Goal: Task Accomplishment & Management: Use online tool/utility

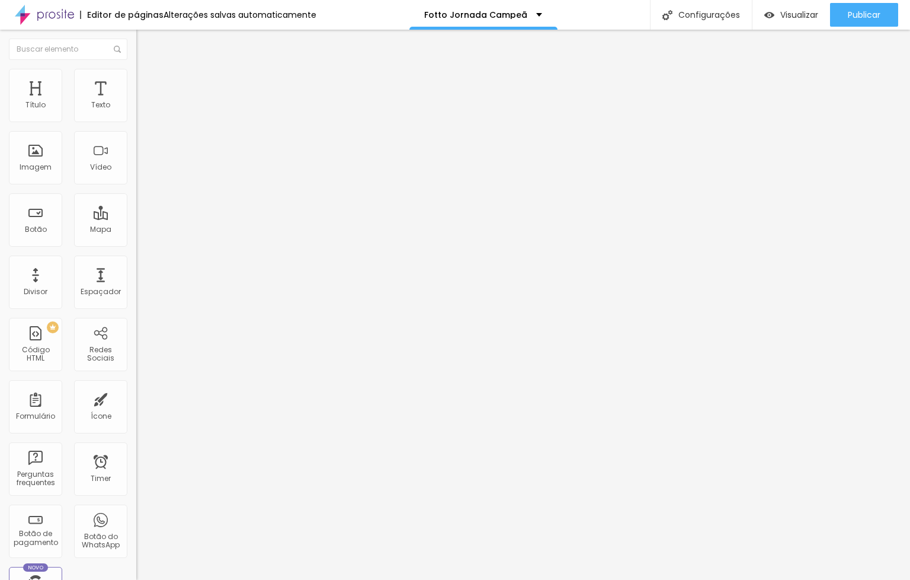
click at [136, 102] on span "Trocar imagem" at bounding box center [168, 97] width 65 height 10
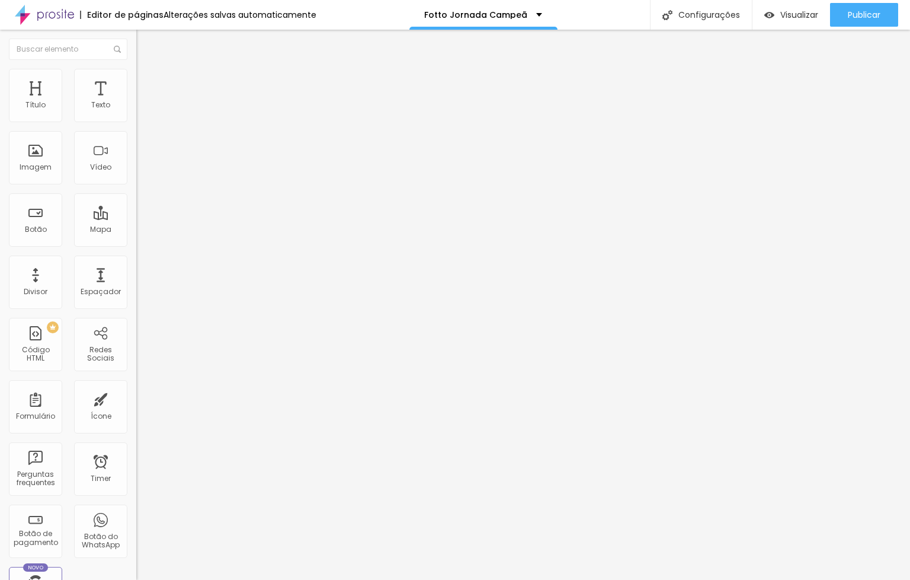
click at [136, 101] on div "Trocar imagem" at bounding box center [204, 96] width 136 height 8
click at [136, 102] on span "Trocar imagem" at bounding box center [168, 97] width 65 height 10
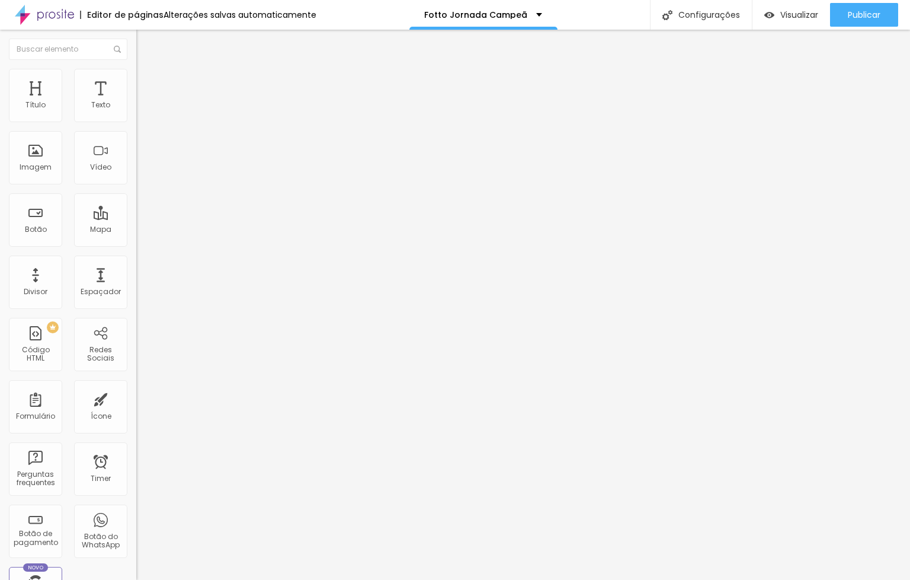
click at [136, 102] on span "Trocar imagem" at bounding box center [168, 97] width 65 height 10
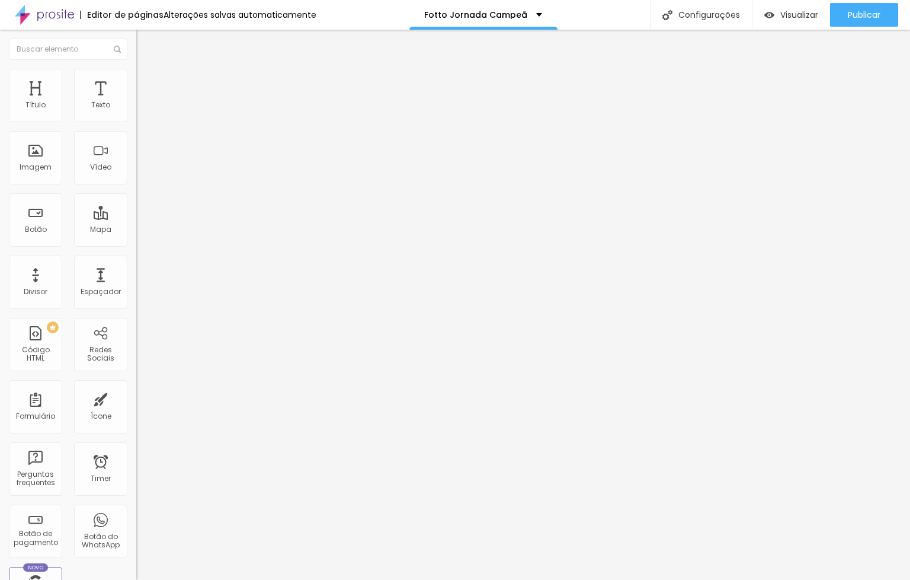
click at [136, 102] on span "Trocar imagem" at bounding box center [168, 97] width 65 height 10
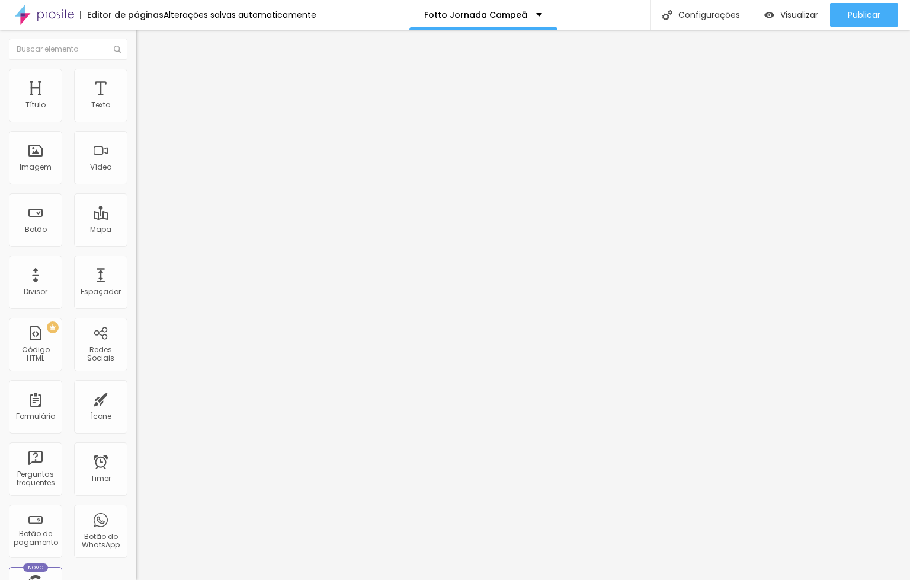
click at [136, 102] on span "Trocar imagem" at bounding box center [168, 97] width 65 height 10
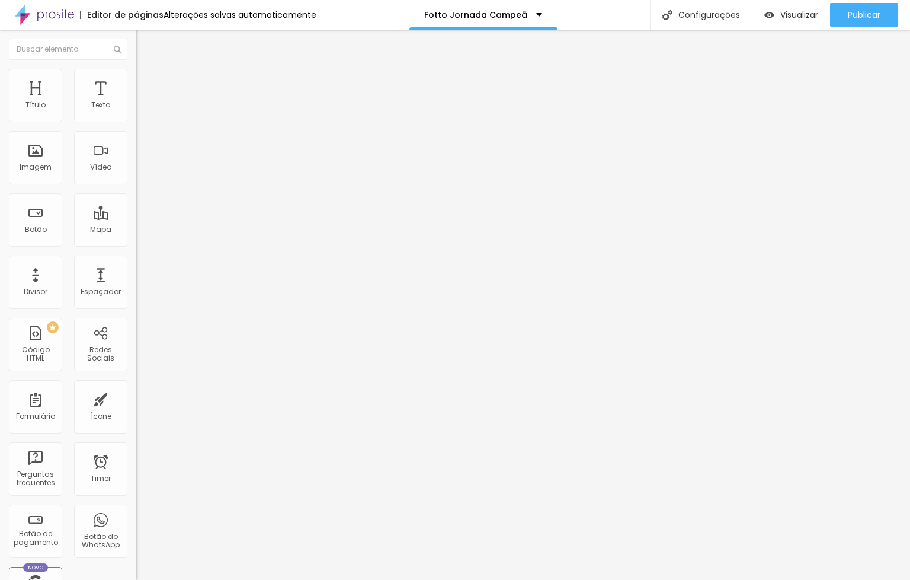
click at [147, 82] on span "Estilo" at bounding box center [156, 77] width 18 height 10
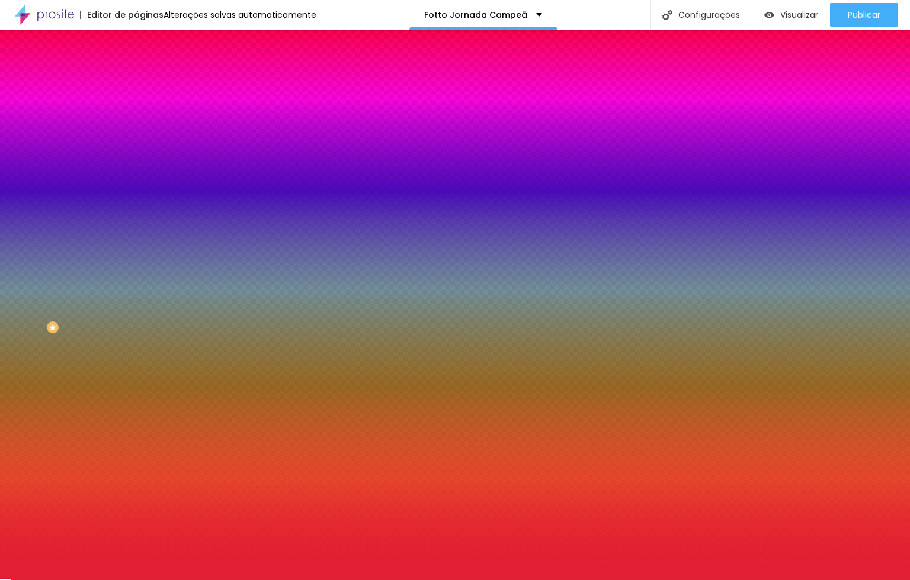
click at [136, 173] on input "#E11F35" at bounding box center [207, 167] width 142 height 12
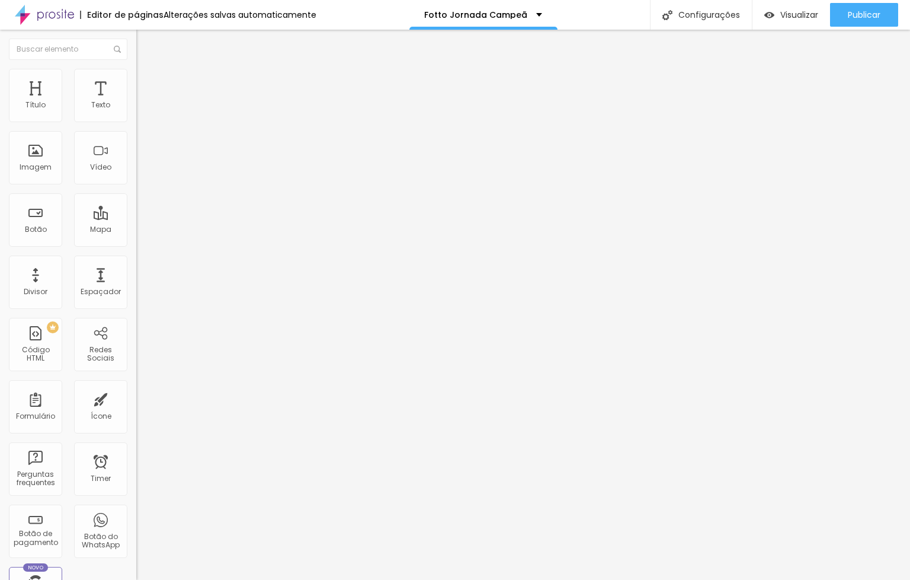
click at [136, 72] on ul "Conteúdo Estilo Avançado" at bounding box center [204, 75] width 136 height 36
drag, startPoint x: 63, startPoint y: 80, endPoint x: 73, endPoint y: 100, distance: 22.3
click at [147, 80] on span "Estilo" at bounding box center [156, 77] width 18 height 10
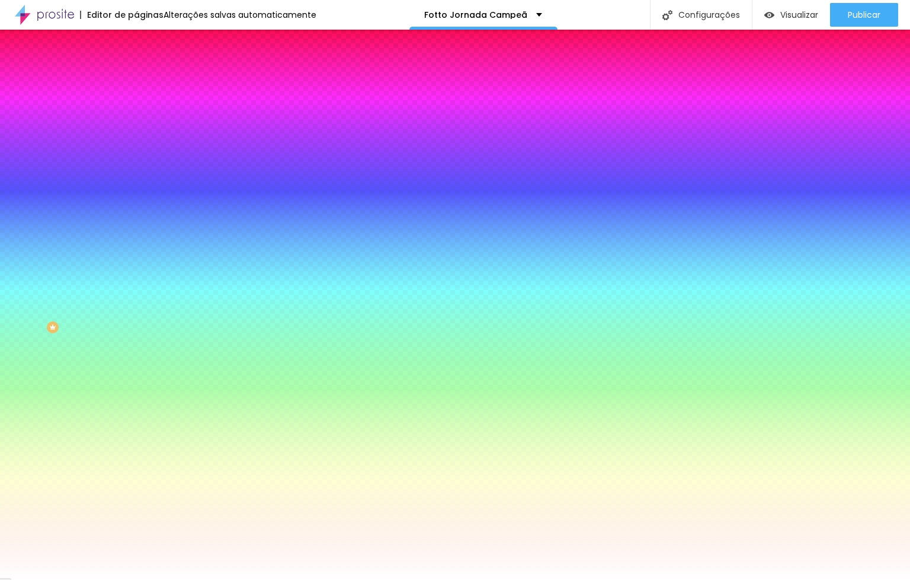
click at [136, 173] on input "#FFFFFF" at bounding box center [207, 167] width 142 height 12
paste input "E11F35"
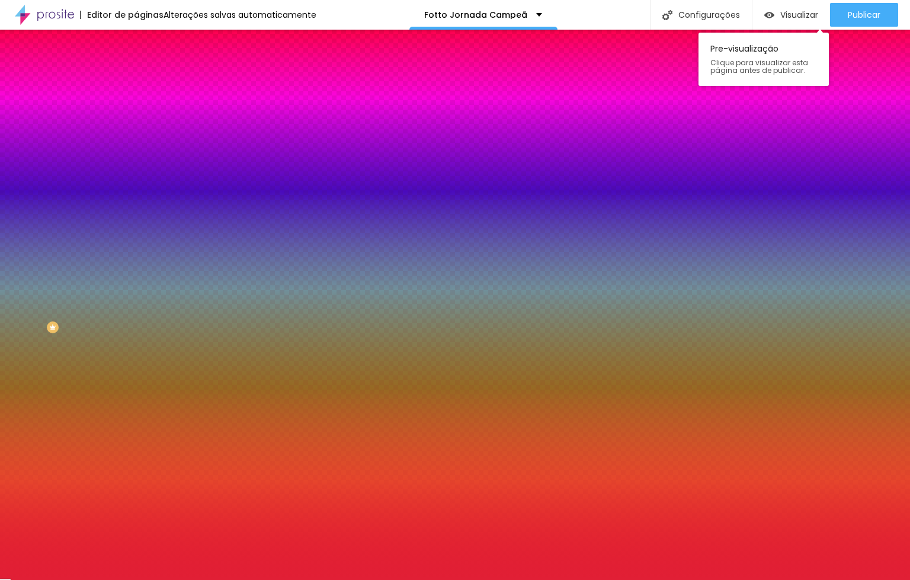
type input "#E11F35"
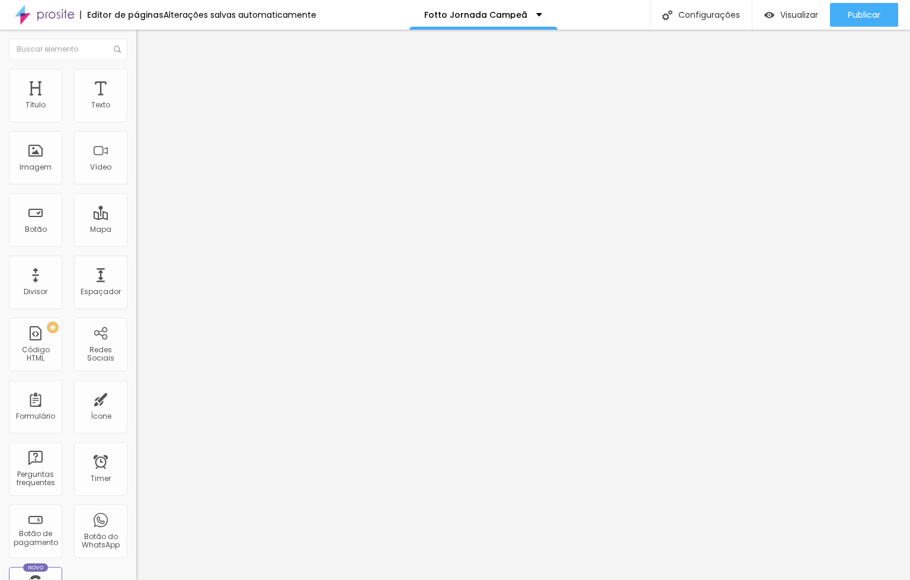
click at [136, 81] on li "Avançado" at bounding box center [204, 87] width 136 height 12
type input "5"
type input "10"
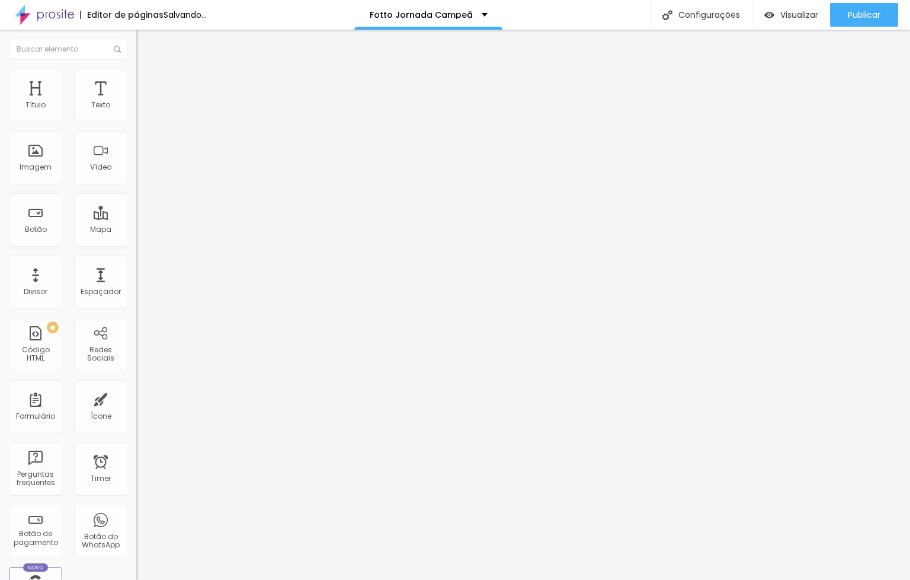
type input "15"
type input "10"
drag, startPoint x: 28, startPoint y: 113, endPoint x: 56, endPoint y: 117, distance: 28.1
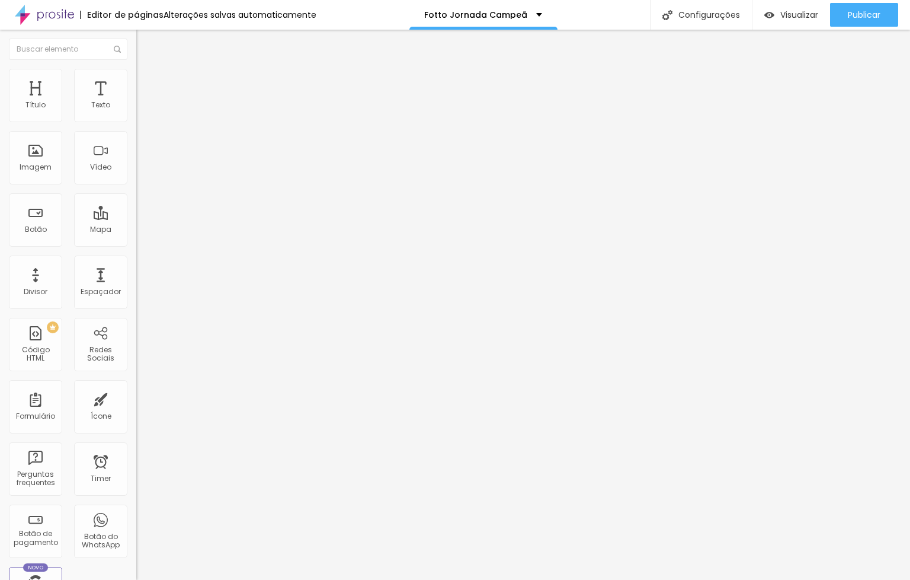
type input "10"
click at [136, 230] on input "range" at bounding box center [174, 234] width 76 height 9
click at [136, 81] on li "Avançado" at bounding box center [204, 87] width 136 height 12
type input "0"
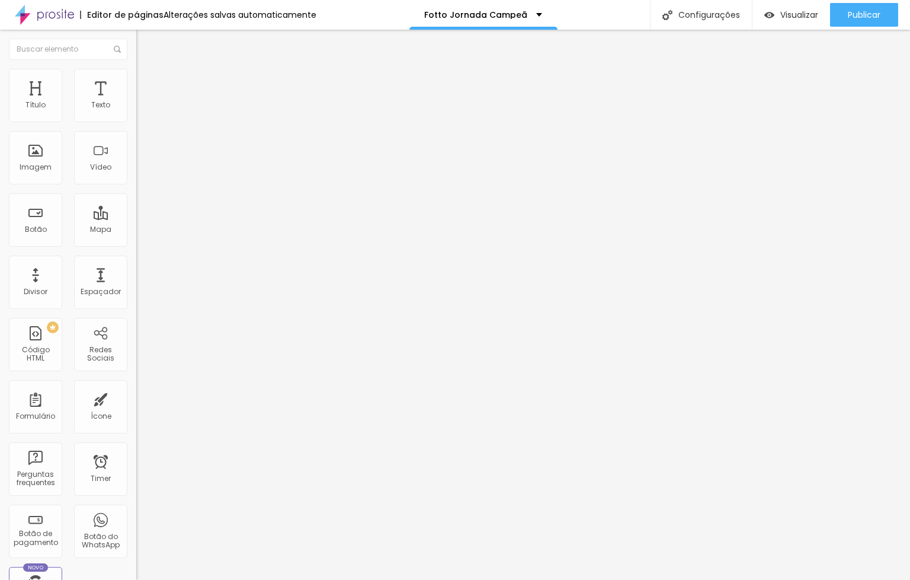
drag, startPoint x: 34, startPoint y: 119, endPoint x: -2, endPoint y: 118, distance: 36.2
type input "0"
click at [136, 230] on input "range" at bounding box center [174, 234] width 76 height 9
type input "0"
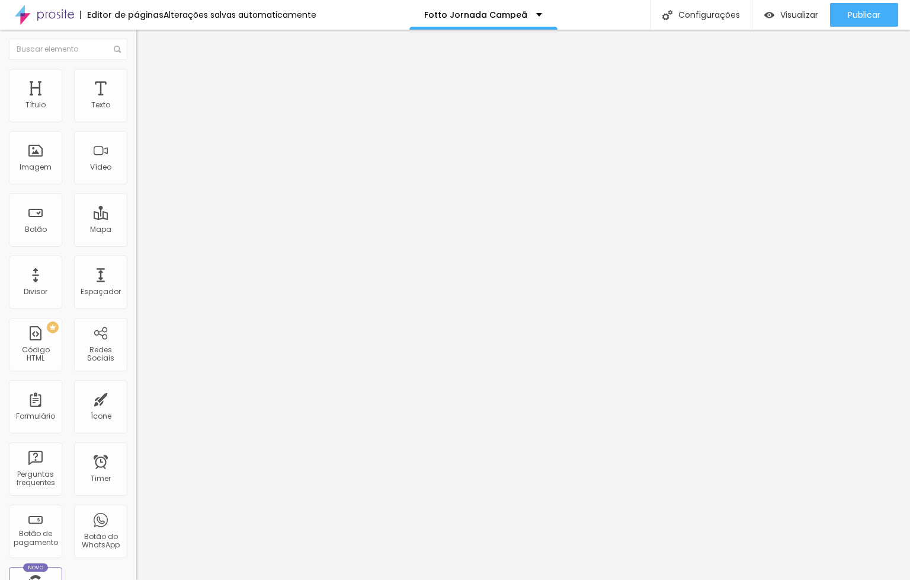
drag, startPoint x: 15, startPoint y: 138, endPoint x: -13, endPoint y: 135, distance: 28.6
type input "0"
click at [136, 398] on input "range" at bounding box center [174, 402] width 76 height 9
click at [136, 81] on img at bounding box center [141, 86] width 11 height 11
type input "0"
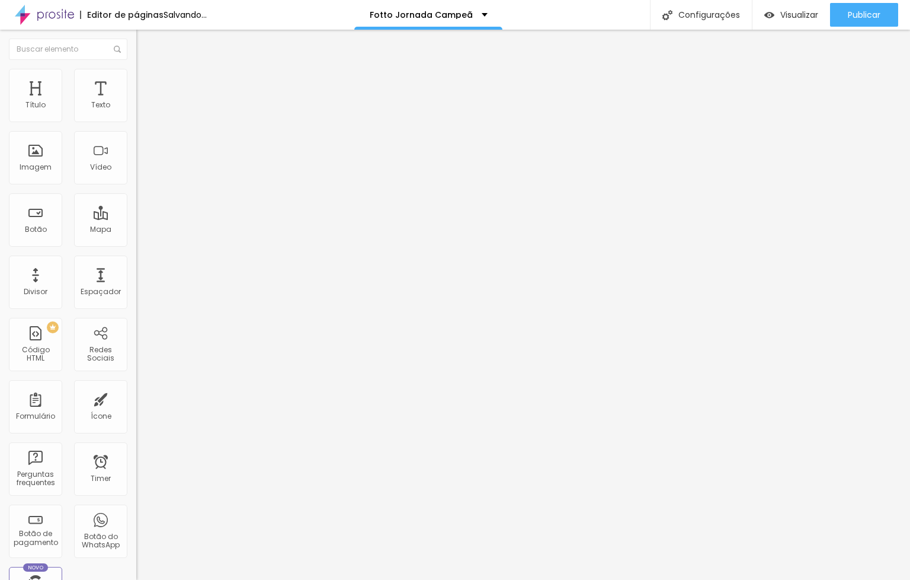
type input "0"
drag, startPoint x: 37, startPoint y: 116, endPoint x: 14, endPoint y: 125, distance: 24.4
type input "0"
click at [136, 230] on input "range" at bounding box center [174, 234] width 76 height 9
type input "0"
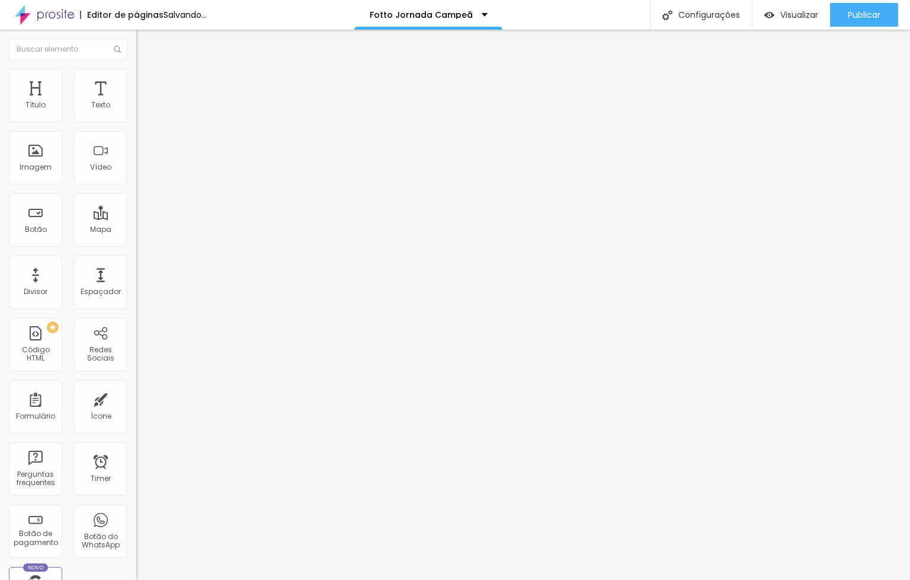
type input "0"
drag, startPoint x: 21, startPoint y: 139, endPoint x: -2, endPoint y: 138, distance: 23.7
type input "0"
click at [136, 398] on input "range" at bounding box center [174, 402] width 76 height 9
click at [147, 84] on span "Avançado" at bounding box center [166, 89] width 39 height 10
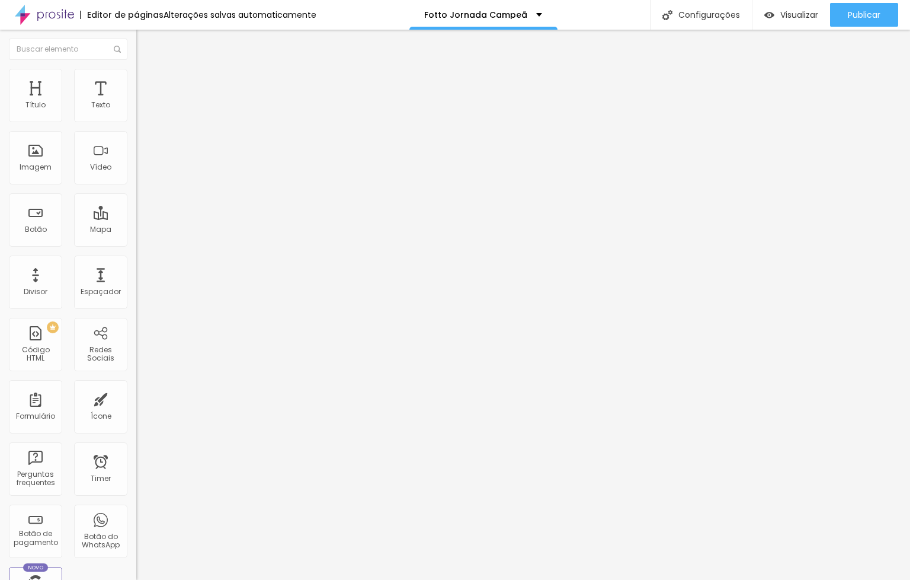
drag, startPoint x: 36, startPoint y: 119, endPoint x: 7, endPoint y: 119, distance: 28.4
click at [136, 119] on div "10 Espaço de cima" at bounding box center [204, 176] width 136 height 168
type input "0"
drag, startPoint x: 34, startPoint y: 115, endPoint x: 28, endPoint y: 132, distance: 18.2
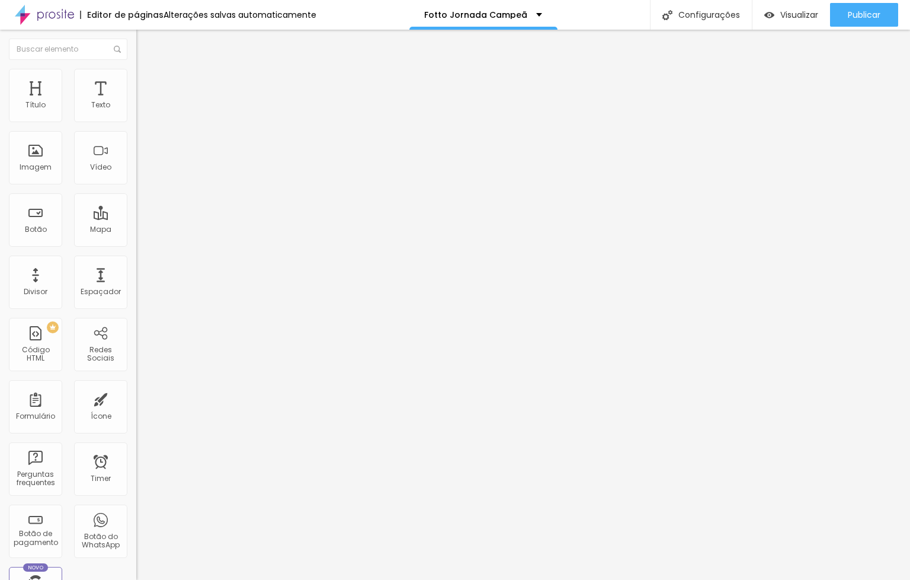
type input "0"
click at [136, 230] on input "range" at bounding box center [174, 234] width 76 height 9
drag, startPoint x: 33, startPoint y: 135, endPoint x: 8, endPoint y: 137, distance: 24.4
click at [0, 137] on html "Editor de páginas Alterações [PERSON_NAME] automaticamente [PERSON_NAME] Campeã…" at bounding box center [455, 290] width 910 height 580
type input "7"
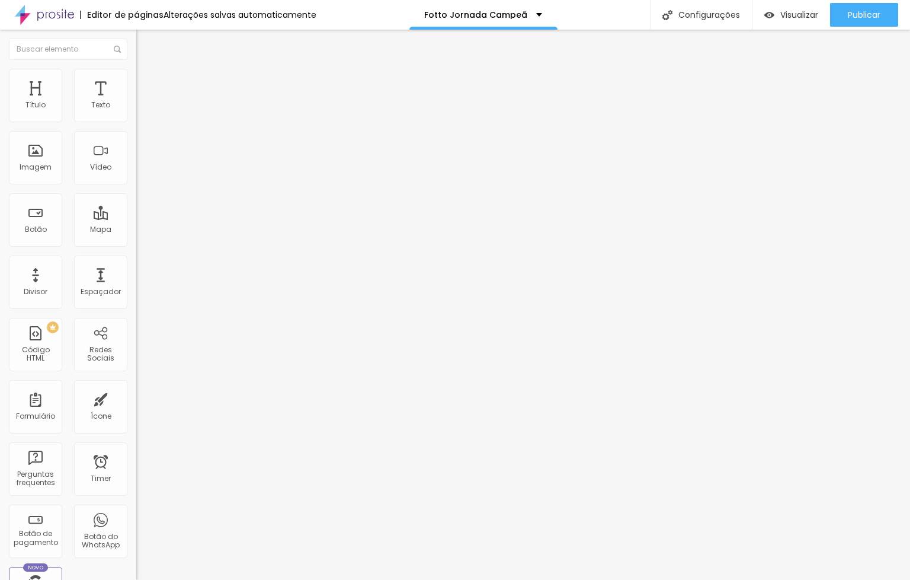
type input "7"
type input "0"
drag, startPoint x: 37, startPoint y: 140, endPoint x: -5, endPoint y: 140, distance: 41.5
type input "0"
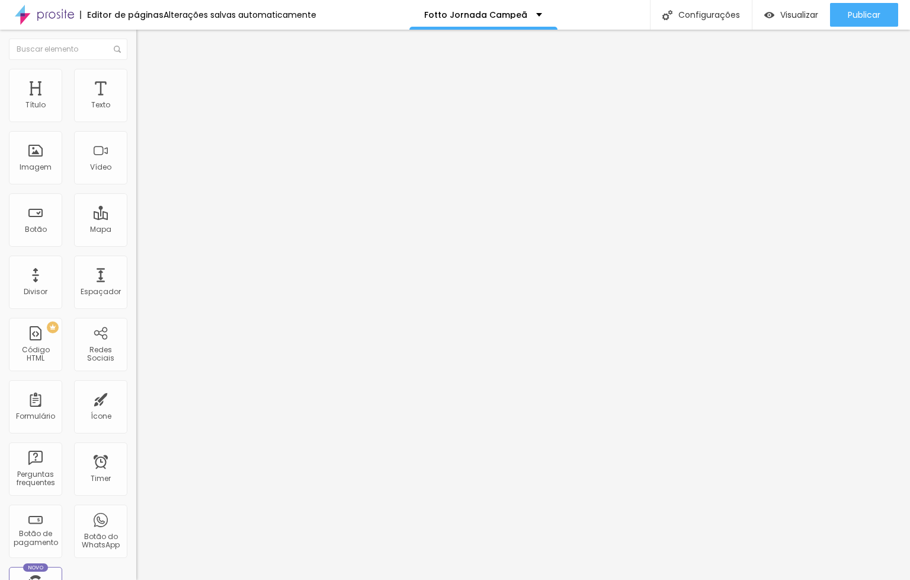
click at [136, 398] on input "range" at bounding box center [174, 402] width 76 height 9
click at [136, 81] on li "Avançado" at bounding box center [204, 87] width 136 height 12
click at [136, 517] on li "Desktop" at bounding box center [204, 520] width 136 height 7
click at [136, 524] on div at bounding box center [204, 524] width 136 height 0
click at [147, 84] on span "Avançado" at bounding box center [166, 89] width 39 height 10
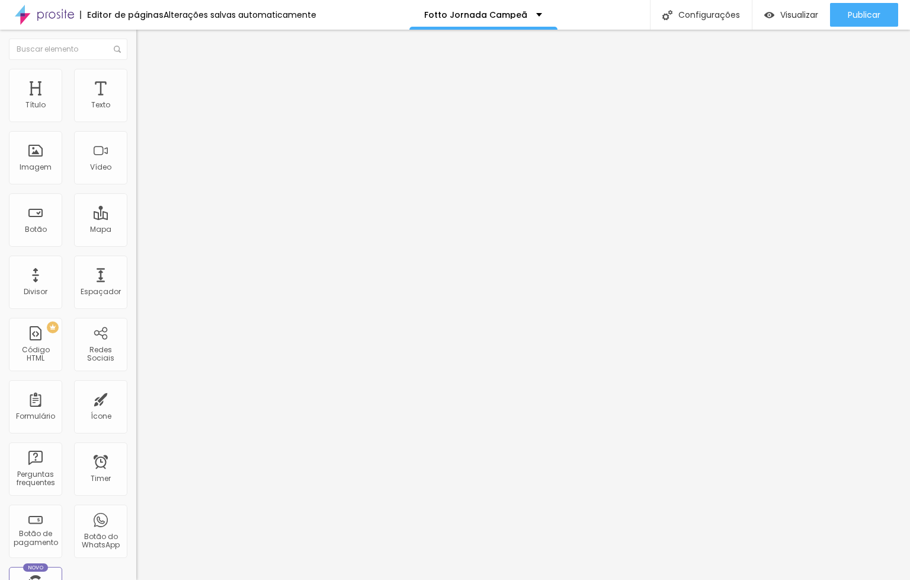
click at [136, 76] on li "Estilo" at bounding box center [204, 75] width 136 height 12
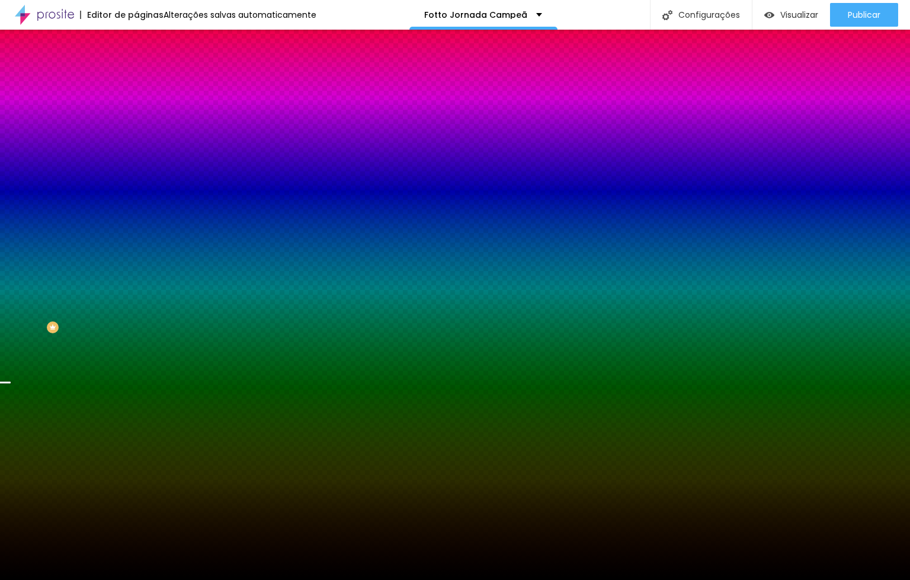
click at [141, 242] on icon "button" at bounding box center [144, 238] width 7 height 7
click at [251, 579] on div at bounding box center [455, 587] width 910 height 0
paste input "1F35"
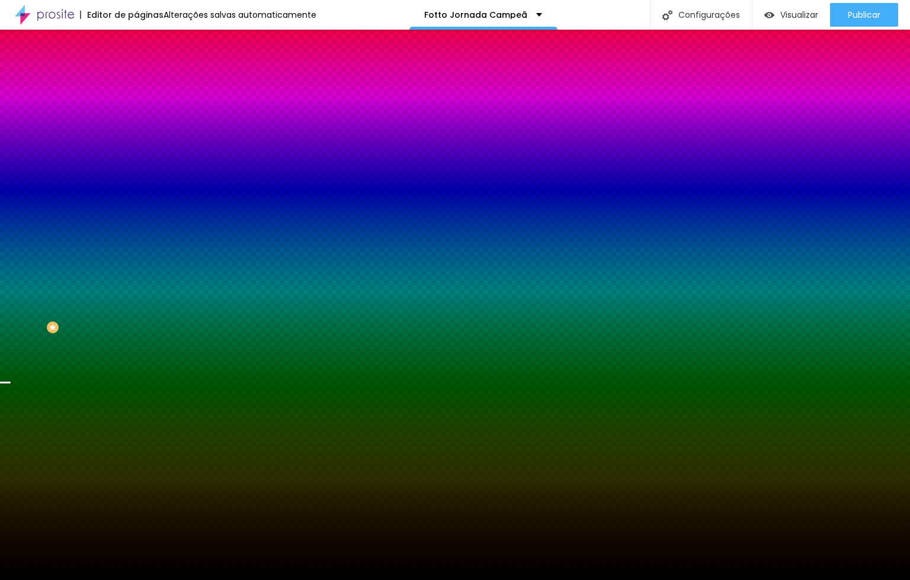
type input "#E11F35"
type input "110"
type input "120"
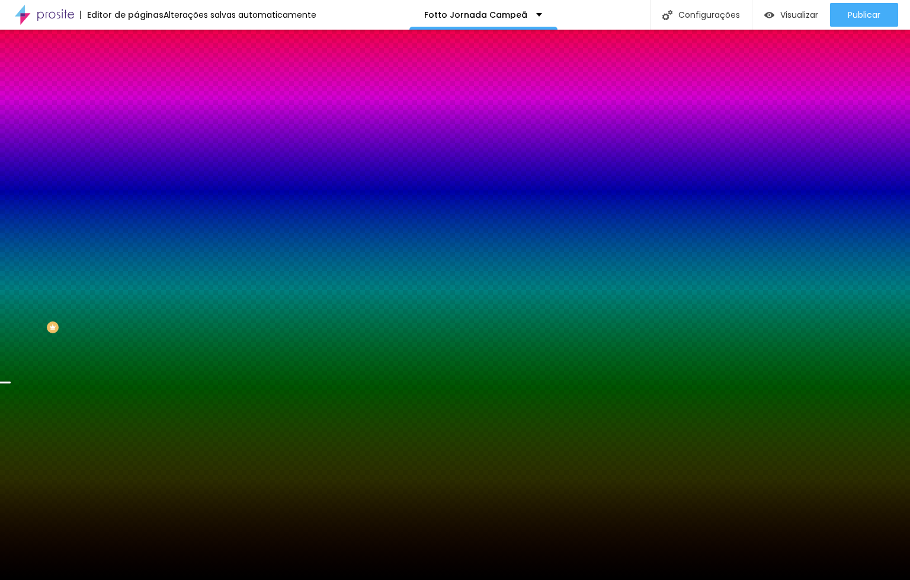
type input "160"
type input "165"
type input "175"
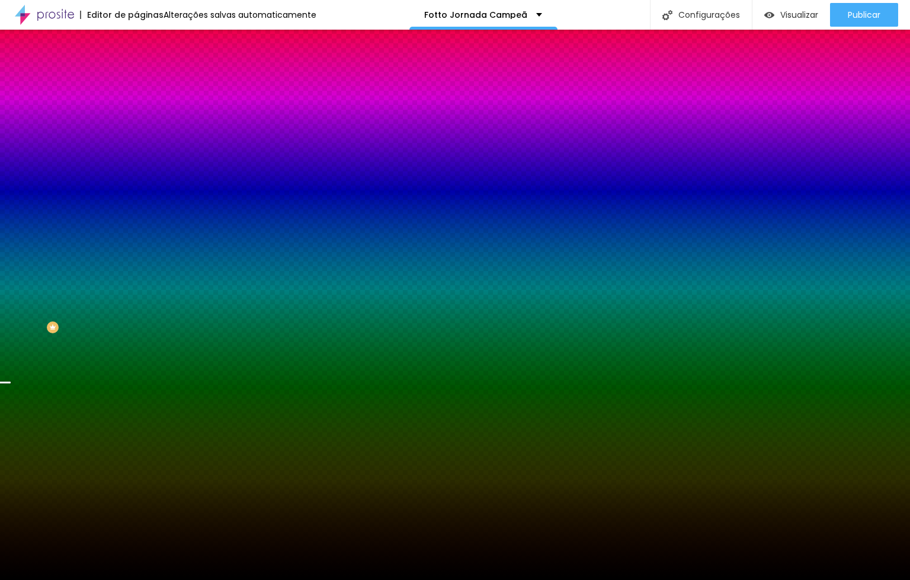
type input "175"
type input "180"
type input "190"
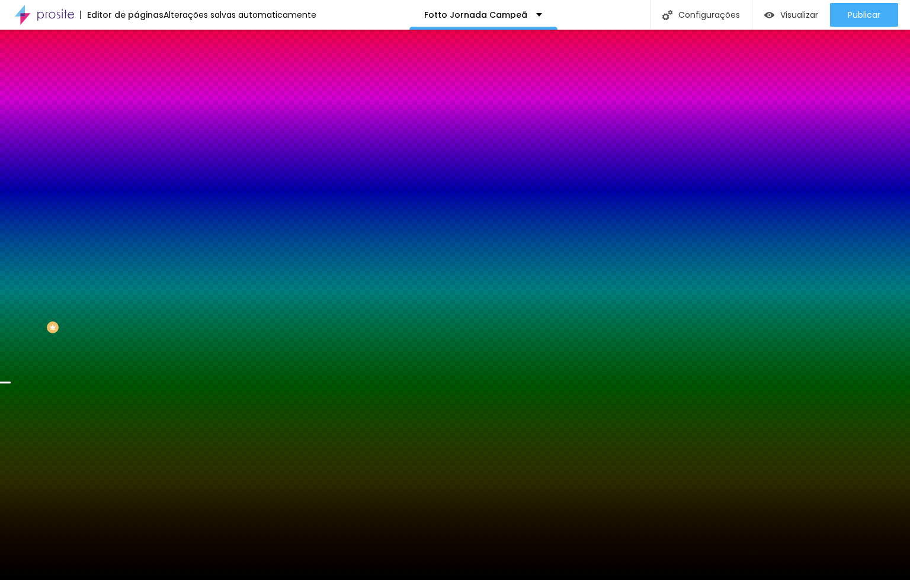
type input "195"
type input "190"
type input "165"
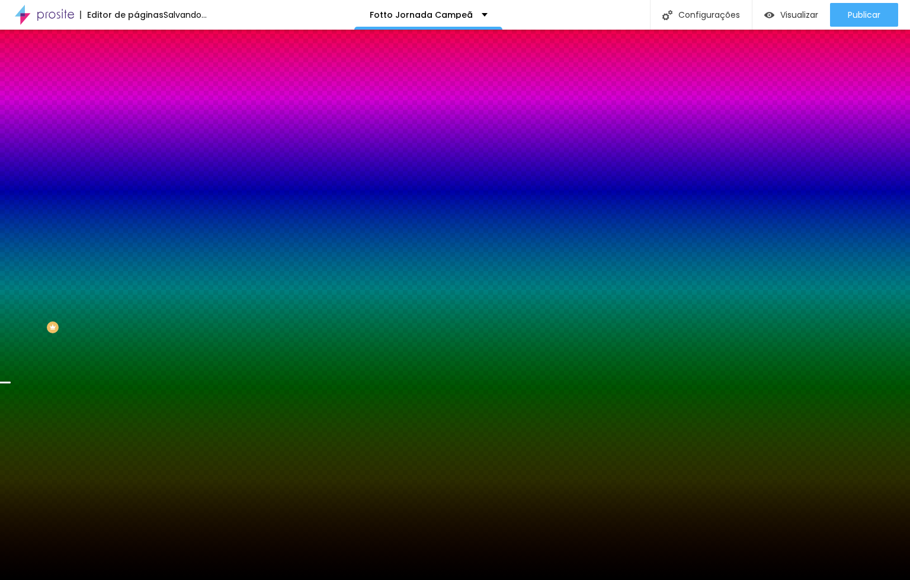
type input "165"
type input "150"
type input "140"
drag, startPoint x: 161, startPoint y: 452, endPoint x: 177, endPoint y: 453, distance: 15.5
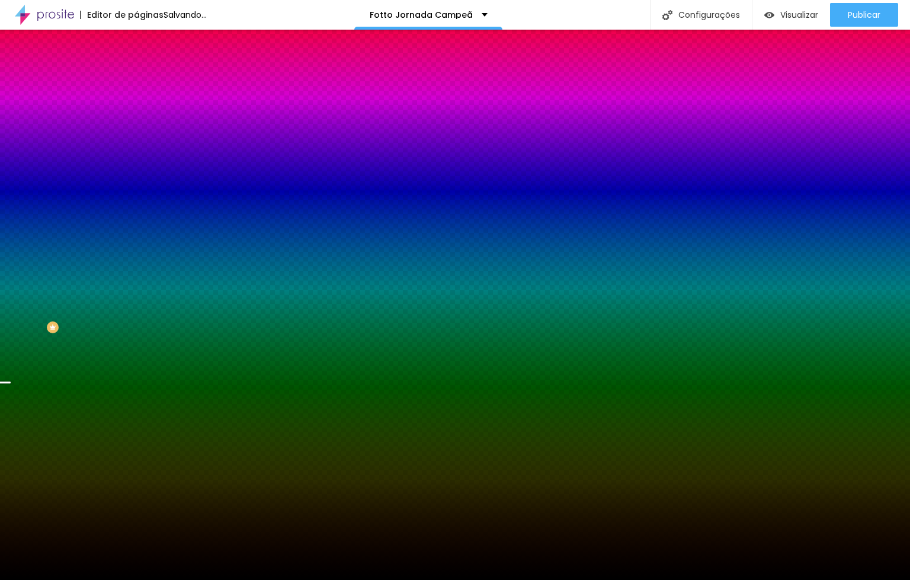
type input "140"
type input "115"
type input "120"
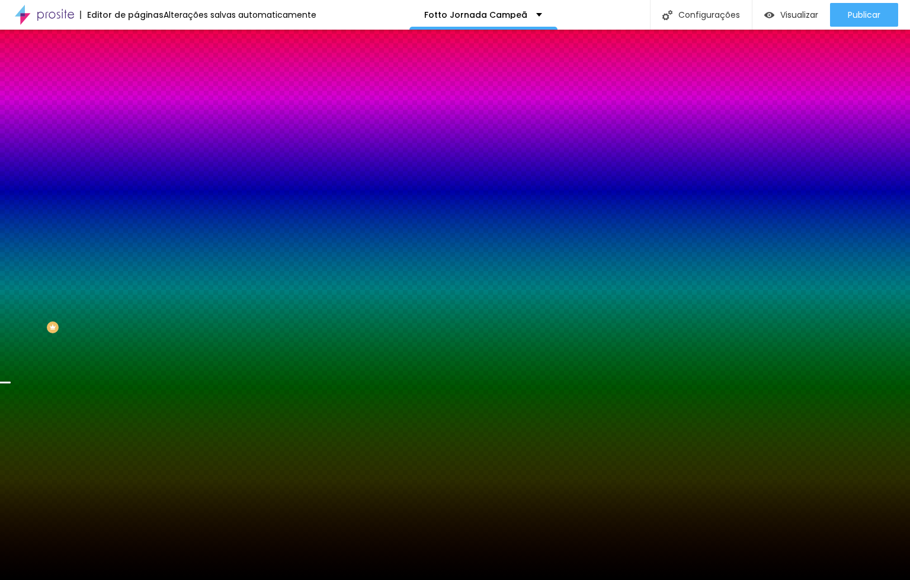
type input "120"
type input "140"
type input "185"
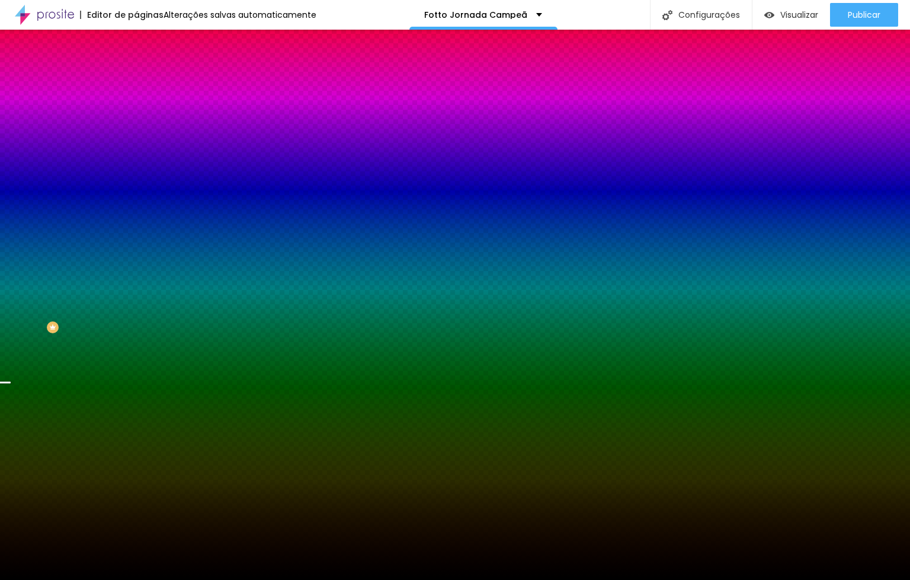
type input "245"
type input "285"
type input "315"
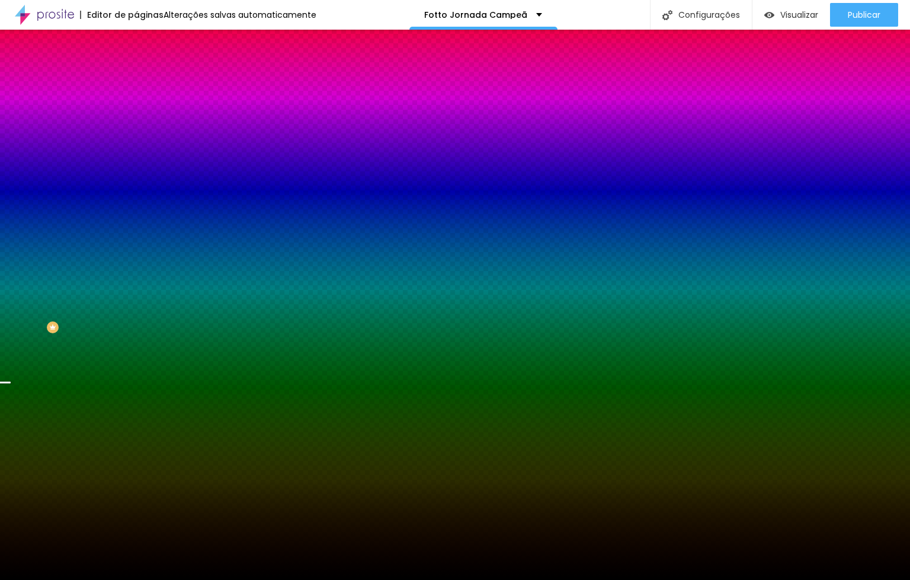
type input "315"
type input "355"
type input "395"
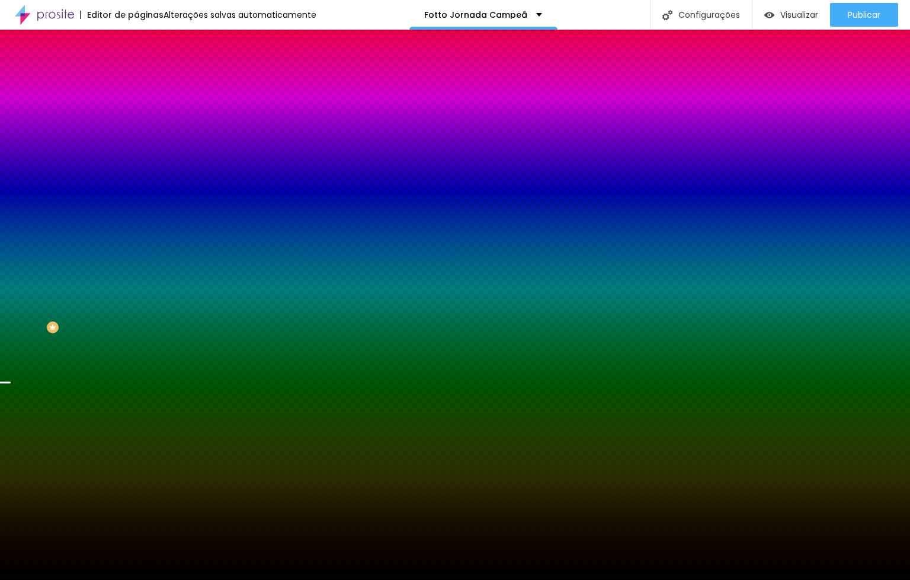
type input "405"
type input "410"
type input "495"
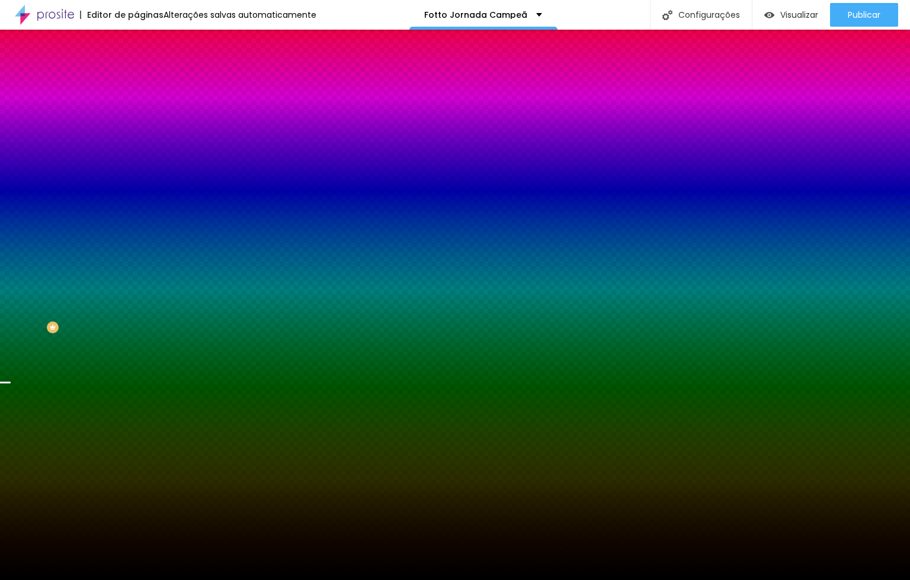
type input "495"
type input "490"
type input "480"
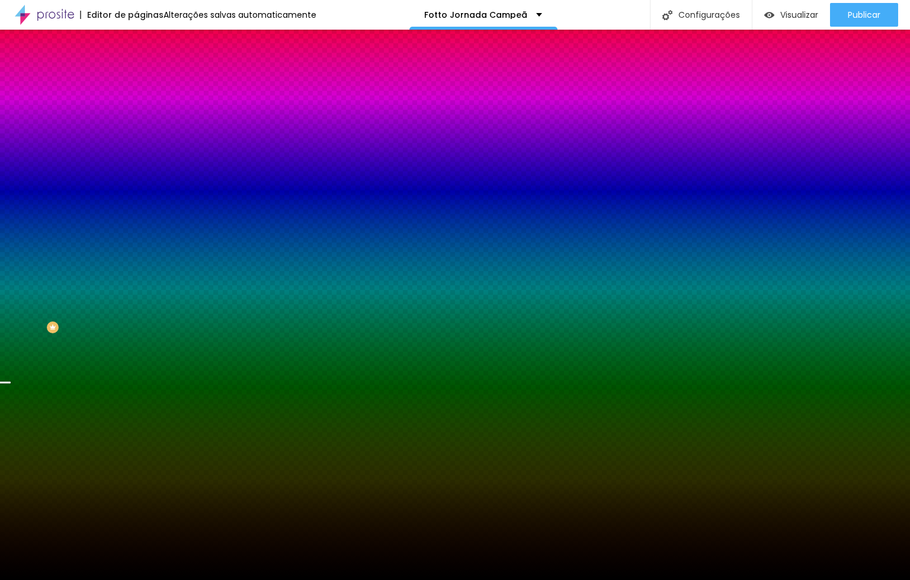
type input "430"
type input "420"
type input "405"
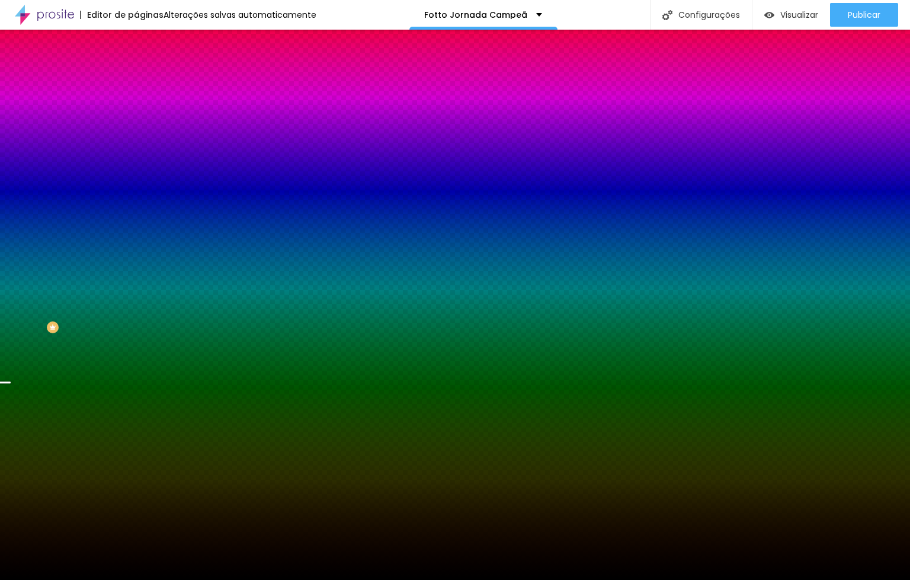
type input "405"
type input "390"
type input "380"
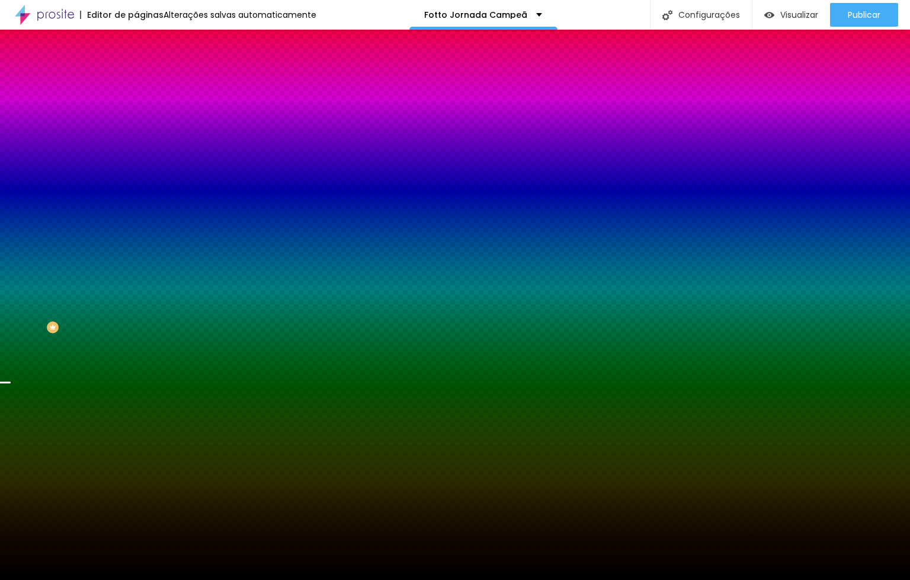
type input "370"
type input "360"
type input "350"
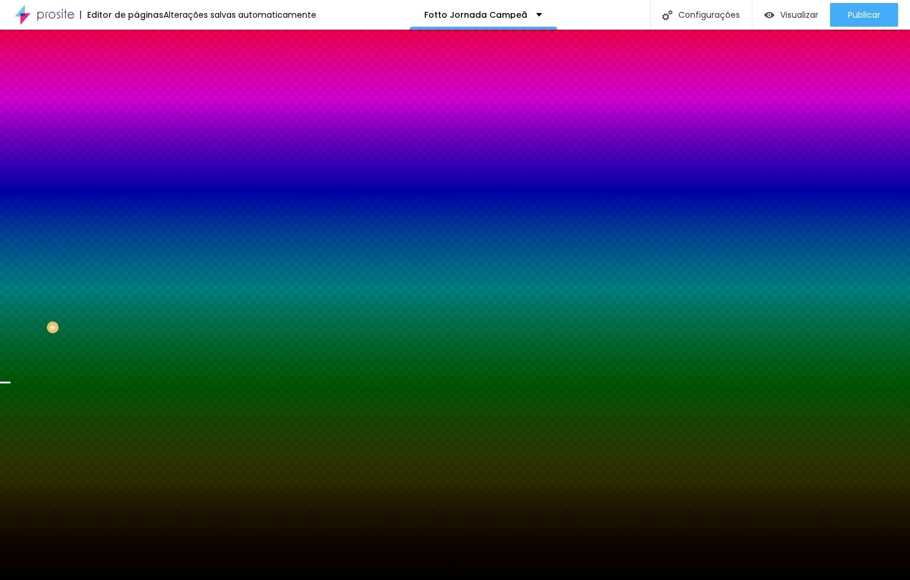
type input "350"
type input "335"
type input "325"
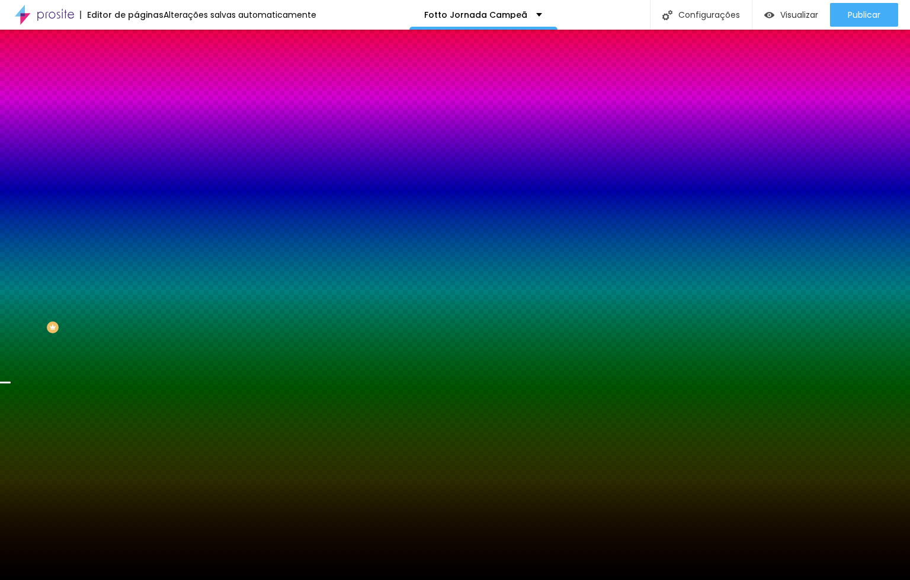
type input "320"
type input "315"
drag, startPoint x: 136, startPoint y: 483, endPoint x: 200, endPoint y: 487, distance: 63.5
type input "315"
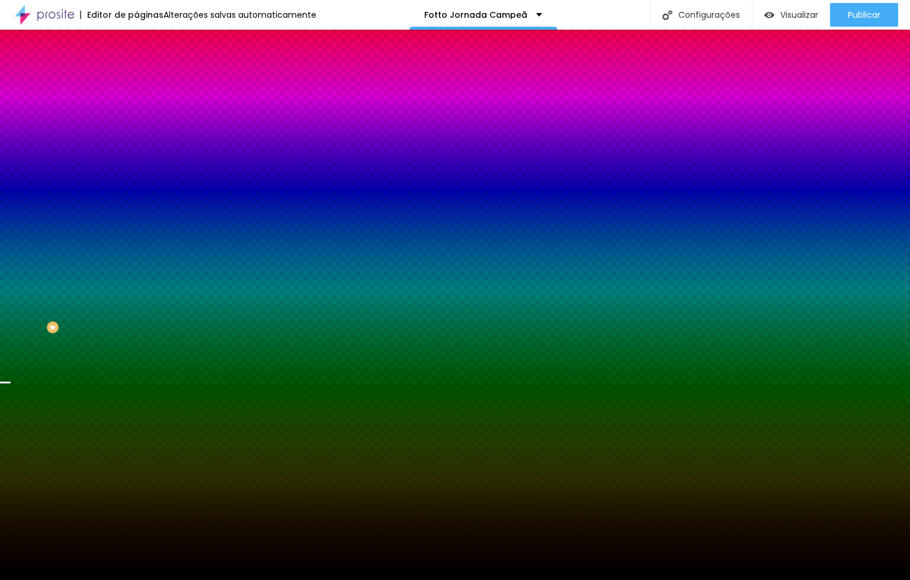
click at [702, 579] on div at bounding box center [455, 580] width 910 height 0
click at [142, 226] on icon "button" at bounding box center [142, 225] width 1 height 1
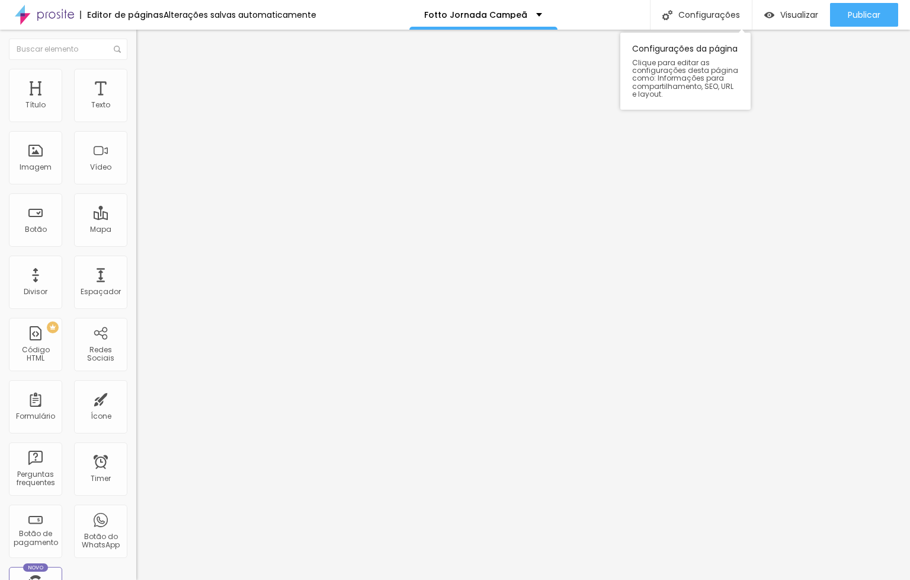
click at [526, 331] on div "Sobre o que deseja escrever? Personalidade do texto 👔 Formal Informal 😎 🧐 [PERS…" at bounding box center [455, 287] width 435 height 251
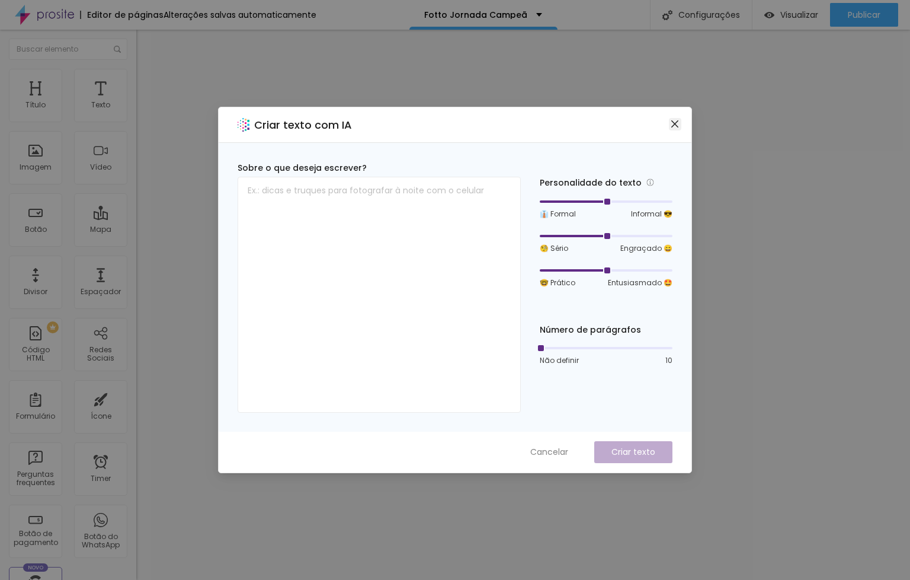
click at [669, 121] on span "Close" at bounding box center [675, 123] width 12 height 9
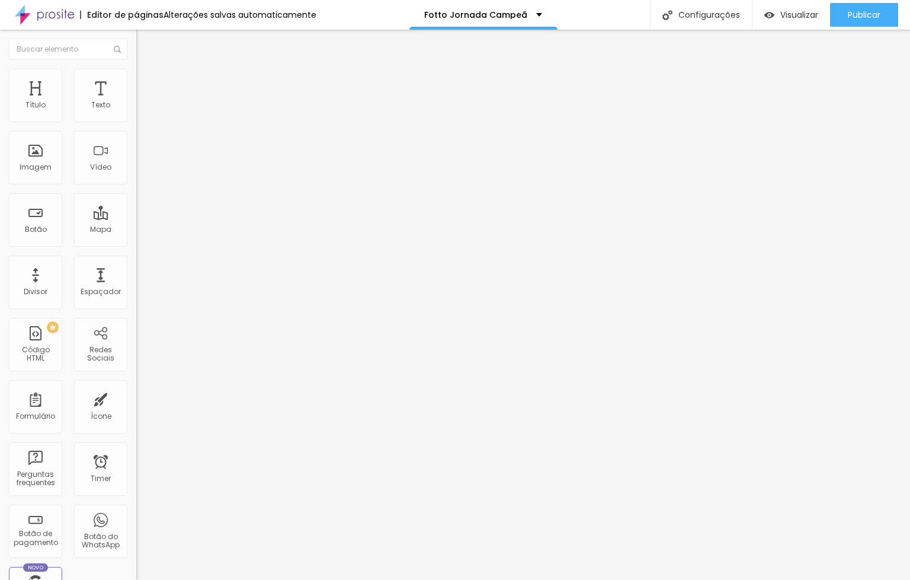
click at [141, 110] on icon "button" at bounding box center [144, 106] width 7 height 7
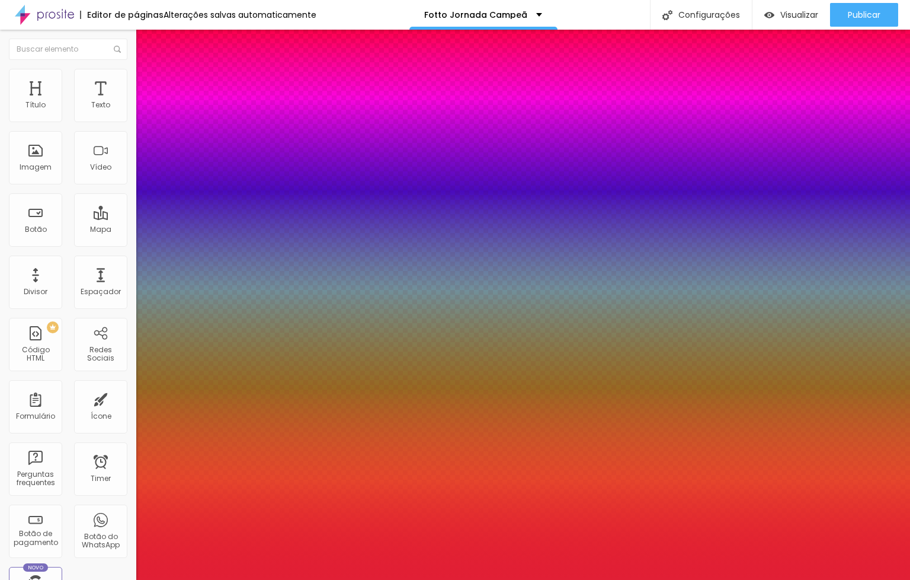
type input "1"
click at [744, 579] on div at bounding box center [455, 580] width 910 height 0
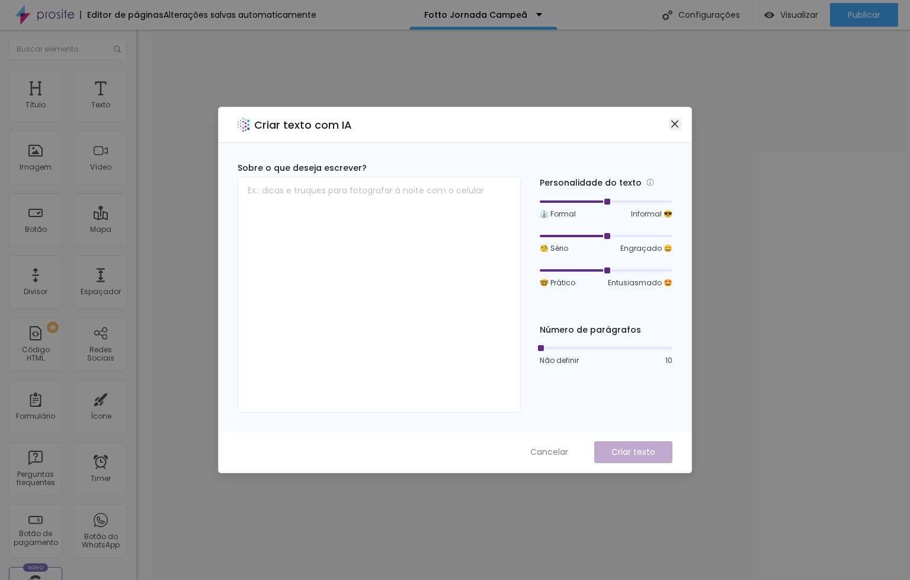
click at [673, 121] on icon "close" at bounding box center [674, 123] width 9 height 9
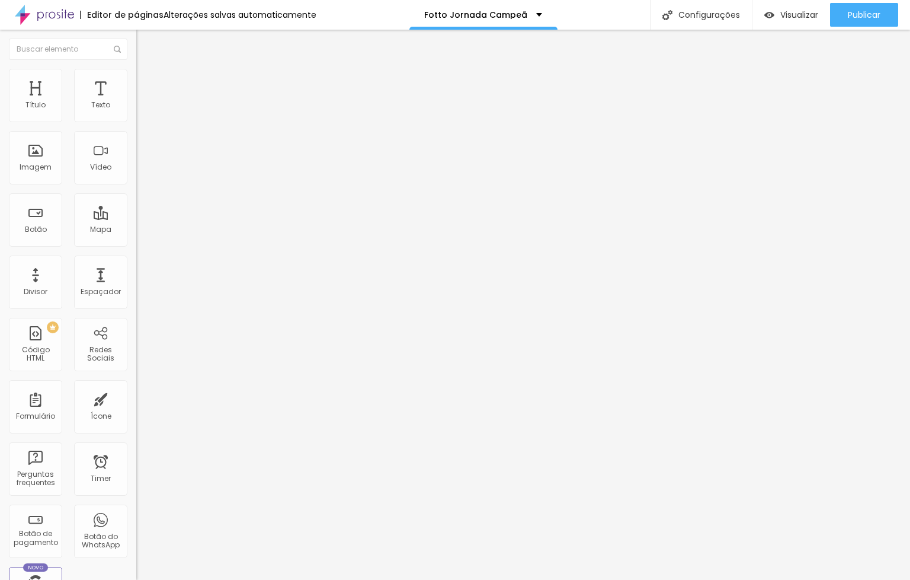
click at [136, 113] on button "button" at bounding box center [144, 107] width 17 height 12
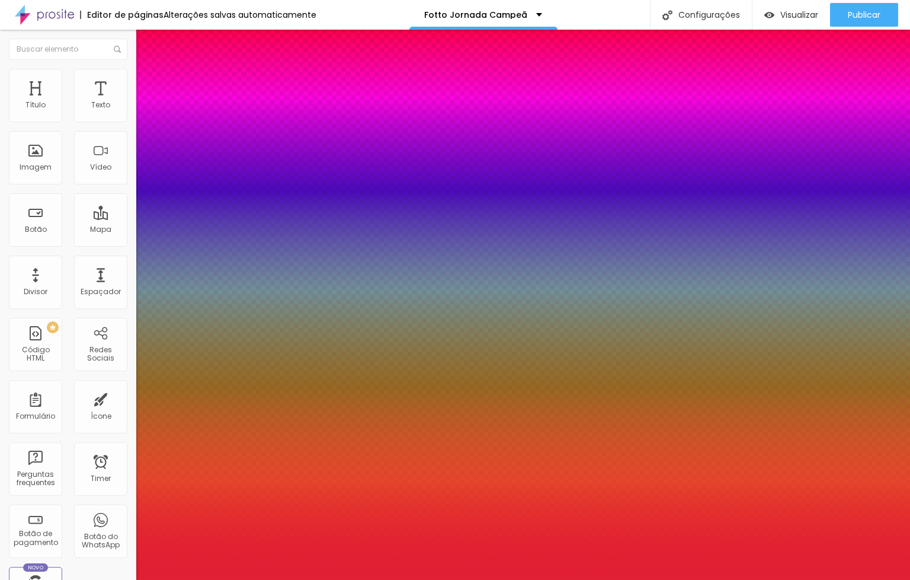
type input "1"
click at [356, 579] on div at bounding box center [455, 580] width 910 height 0
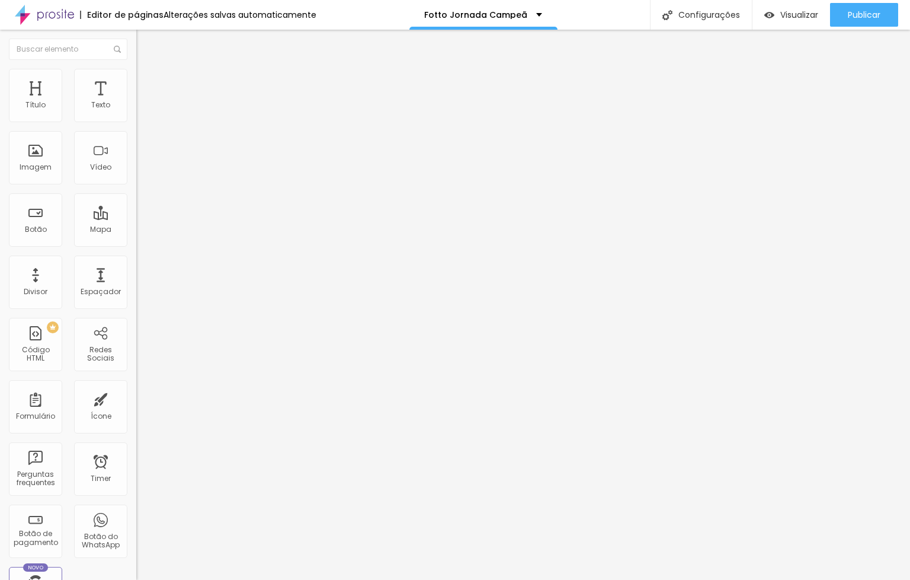
click at [136, 112] on div at bounding box center [204, 113] width 136 height 9
click at [136, 108] on img at bounding box center [140, 104] width 8 height 8
click at [136, 81] on li "Avançado" at bounding box center [204, 87] width 136 height 12
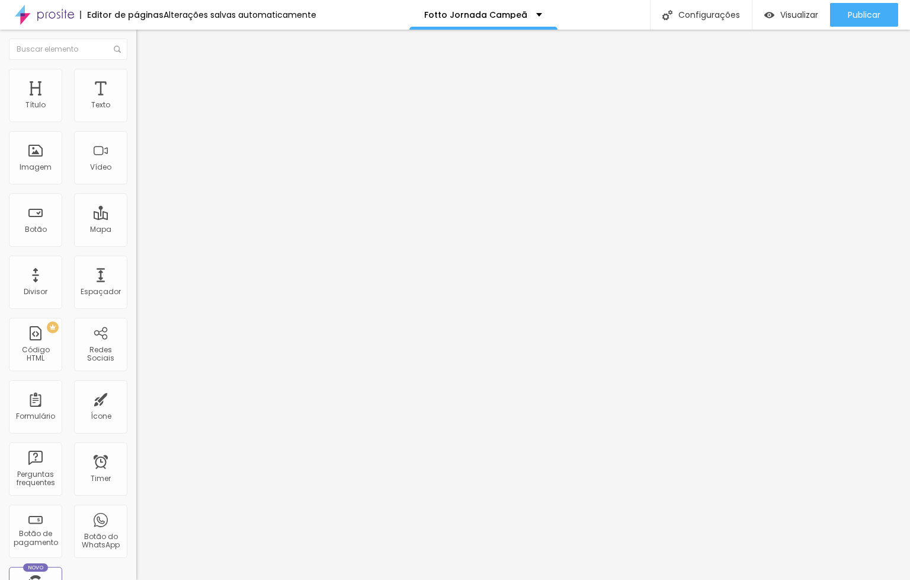
click at [136, 81] on li "Avançado" at bounding box center [204, 87] width 136 height 12
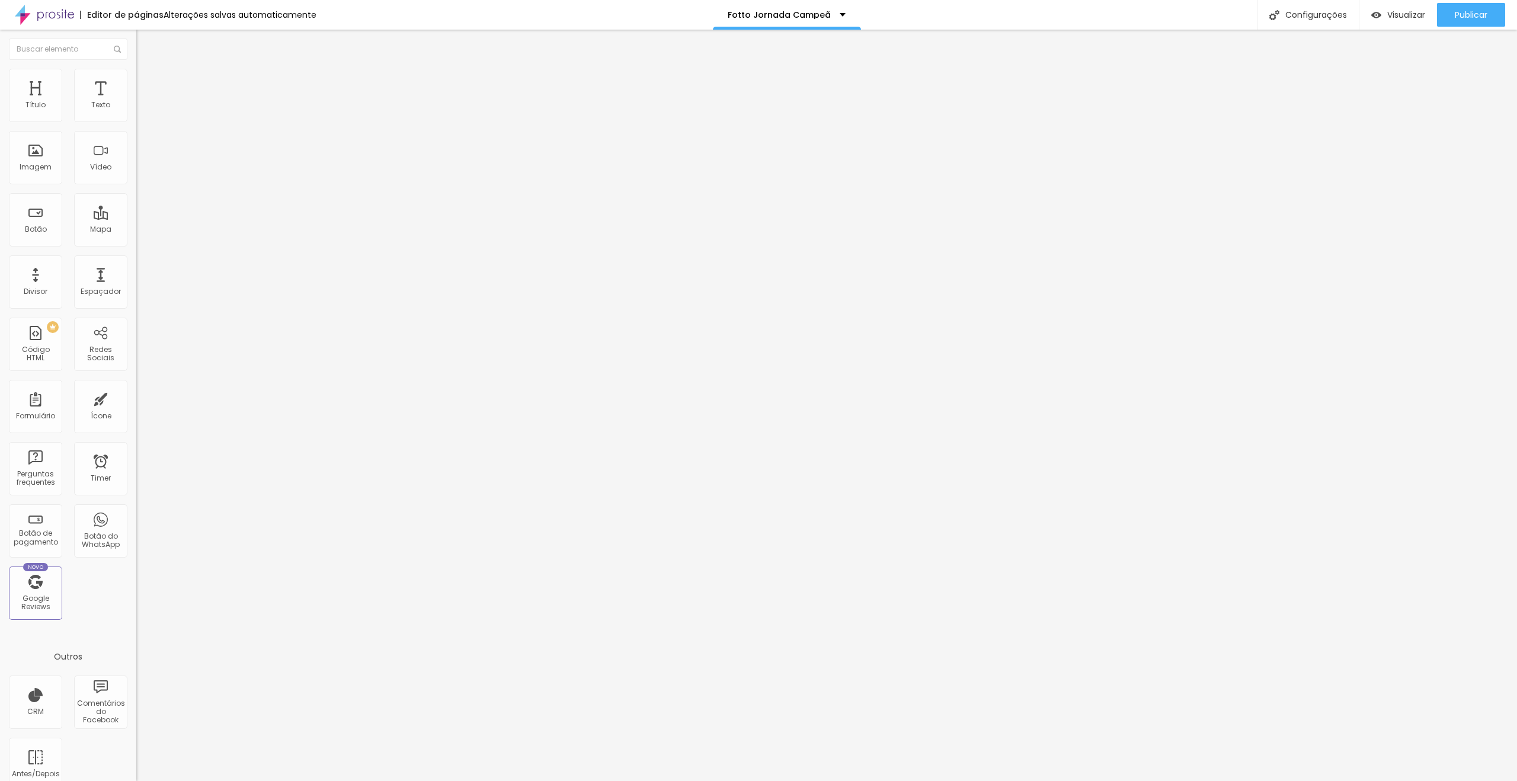
click at [136, 177] on span "4:3 Standard" at bounding box center [160, 172] width 48 height 10
click at [136, 191] on span "Wide" at bounding box center [145, 186] width 18 height 10
click at [136, 177] on span "4:3 Standard" at bounding box center [160, 172] width 48 height 10
click at [136, 191] on span "Wide" at bounding box center [145, 186] width 18 height 10
click at [136, 177] on span "4:3 Standard" at bounding box center [160, 172] width 48 height 10
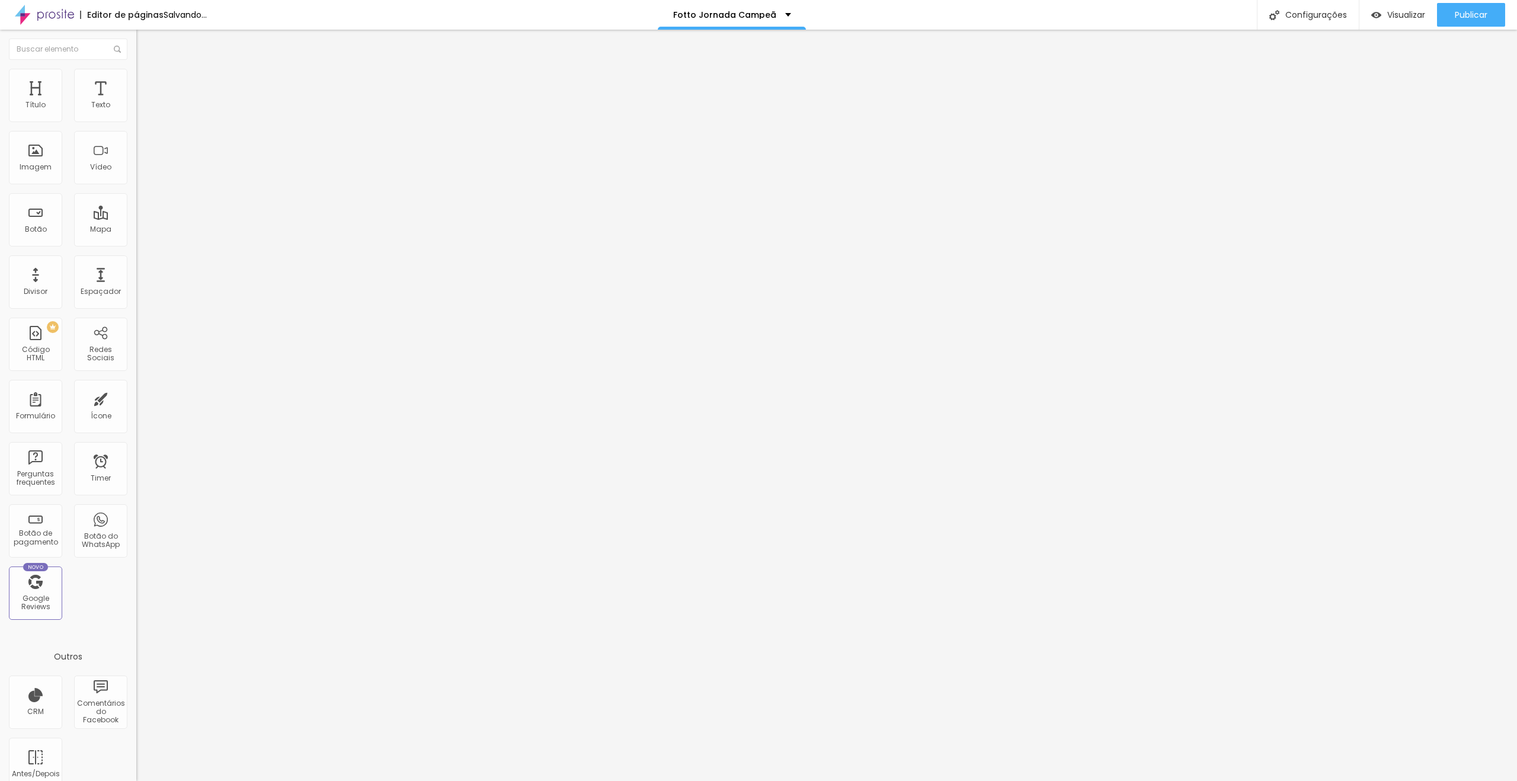
click at [136, 191] on span "Wide" at bounding box center [145, 186] width 18 height 10
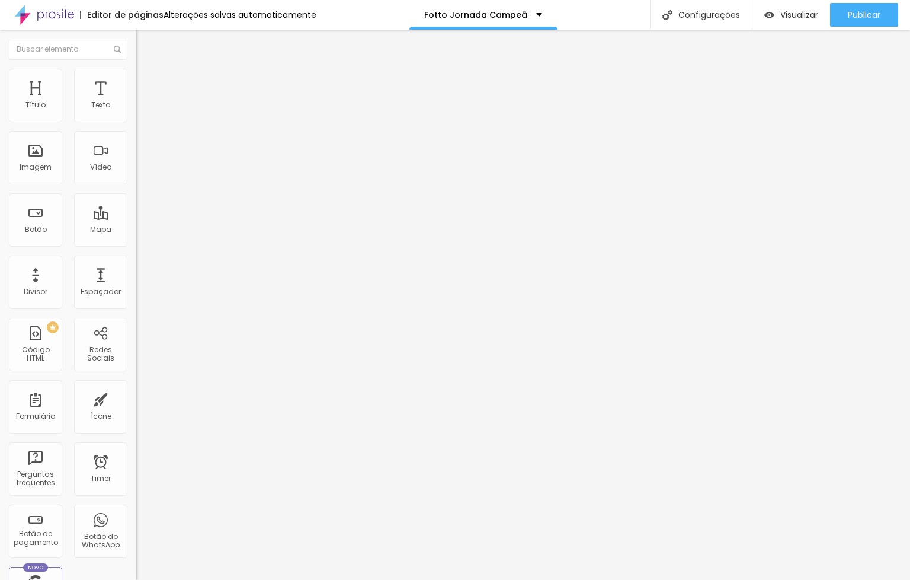
click at [136, 177] on span "4:3 Standard" at bounding box center [160, 172] width 48 height 10
drag, startPoint x: 66, startPoint y: 216, endPoint x: 70, endPoint y: 245, distance: 28.7
click at [136, 216] on ul "Ultrawide 21:9 Wide 16:9 Standard 4:3 Vertical 1 3:4 Vertical 2 9:16" at bounding box center [204, 196] width 136 height 40
click at [136, 210] on span "Vertical 1" at bounding box center [151, 205] width 31 height 10
click at [136, 216] on div "Vertical 2 9:16" at bounding box center [204, 212] width 136 height 7
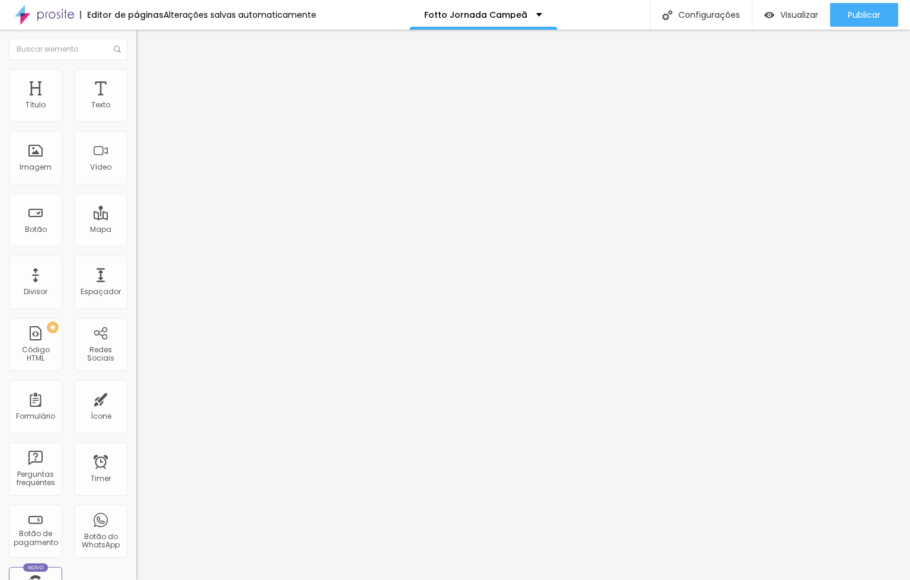
click at [136, 191] on span "Wide" at bounding box center [145, 186] width 18 height 10
click at [136, 111] on input "text" at bounding box center [207, 106] width 142 height 12
paste input "[URL][DOMAIN_NAME][DOMAIN_NAME]"
click at [136, 111] on input "[URL][DOMAIN_NAME][DOMAIN_NAME]" at bounding box center [207, 106] width 142 height 12
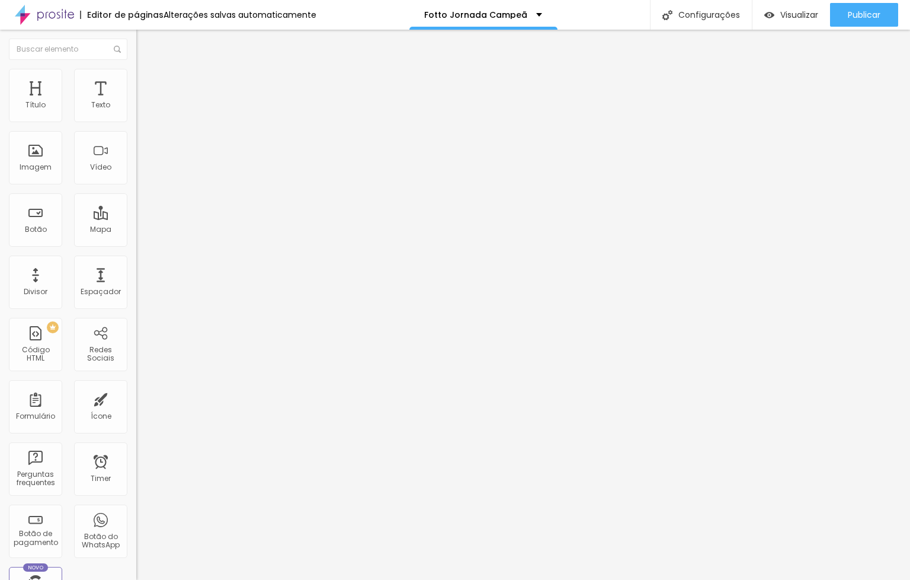
scroll to position [0, 0]
paste input "[DOMAIN_NAME][URL]"
click at [136, 270] on div "Editar Vídeo Conteúdo Estilo Avançado URL do vídeo [URL][DOMAIN_NAME] Alinhamen…" at bounding box center [204, 305] width 136 height 550
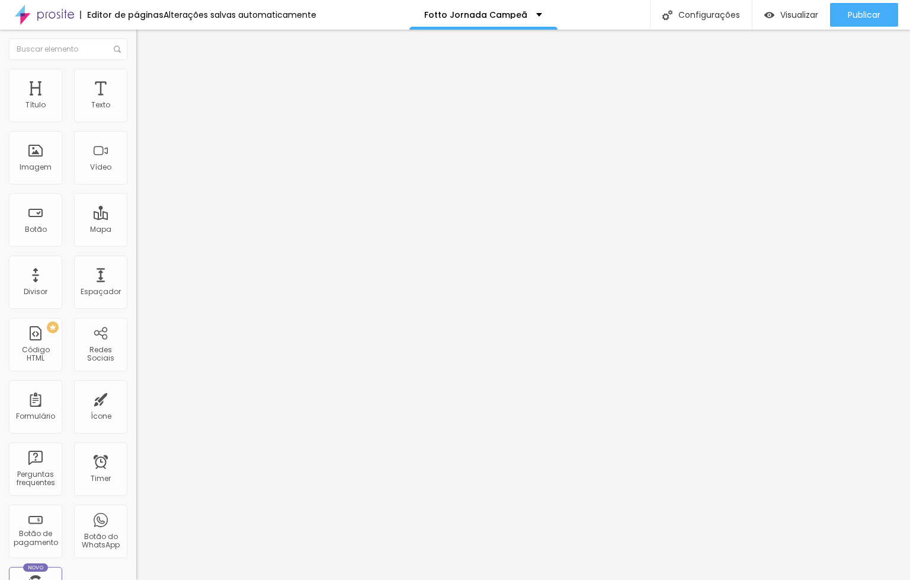
click at [136, 177] on span "16:9 Wide" at bounding box center [153, 172] width 34 height 10
click at [136, 210] on span "Vertical 1" at bounding box center [151, 205] width 31 height 10
click at [136, 217] on span "Vertical 2" at bounding box center [152, 212] width 33 height 10
click at [598, 10] on div "Editor de páginas Alterações [PERSON_NAME] automaticamente [PERSON_NAME] Campeã…" at bounding box center [455, 15] width 910 height 30
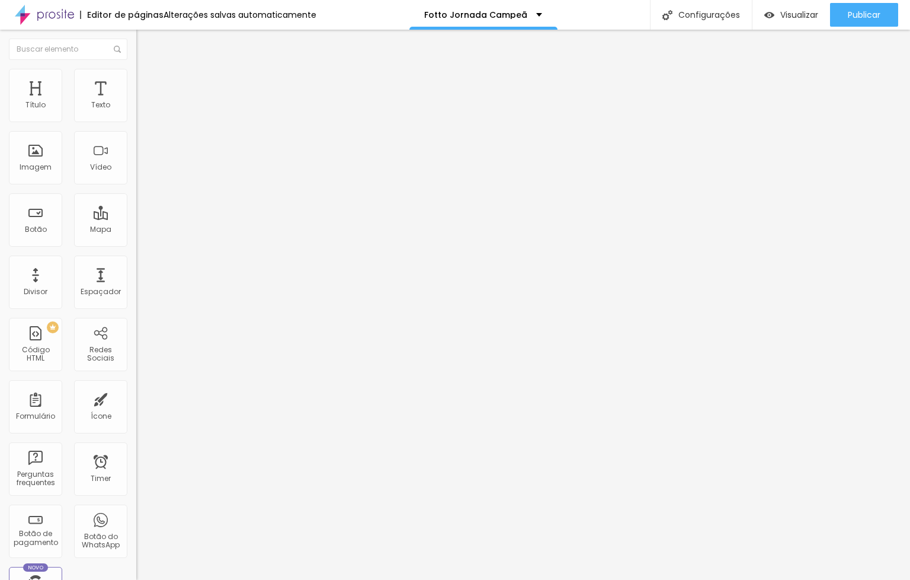
click at [136, 111] on input "[URL][DOMAIN_NAME]" at bounding box center [207, 106] width 142 height 12
drag, startPoint x: 45, startPoint y: 133, endPoint x: -39, endPoint y: 132, distance: 83.6
click at [0, 132] on html "Editor de páginas Alterações [PERSON_NAME] automaticamente [PERSON_NAME] Campeã…" at bounding box center [455, 290] width 910 height 580
click at [136, 111] on input "[URL][DOMAIN_NAME]" at bounding box center [207, 106] width 142 height 12
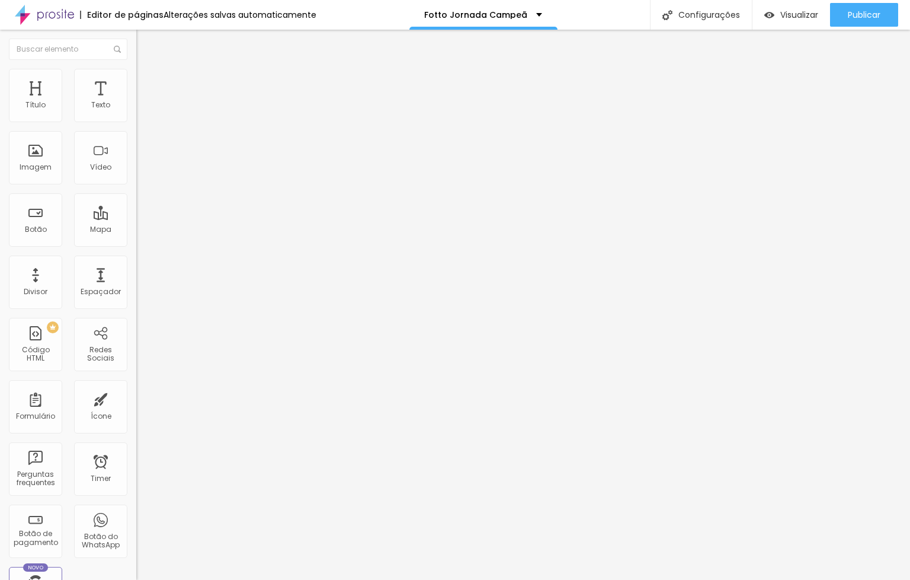
scroll to position [0, 63]
paste input "?feature=share"
click at [136, 417] on div "Editar Vídeo Conteúdo Estilo Avançado URL do vídeo [URL][DOMAIN_NAME] Alinhamen…" at bounding box center [204, 305] width 136 height 550
click at [136, 111] on input "[URL][DOMAIN_NAME]" at bounding box center [207, 106] width 142 height 12
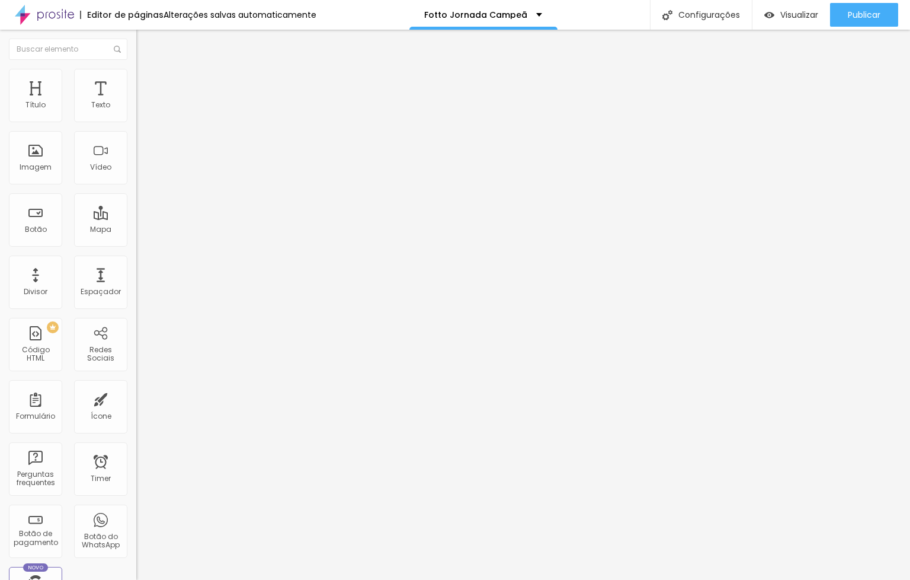
paste input "watch?v=CFdkALLmfFg"
type input "[URL][DOMAIN_NAME]"
click at [136, 191] on span "Wide" at bounding box center [145, 186] width 18 height 10
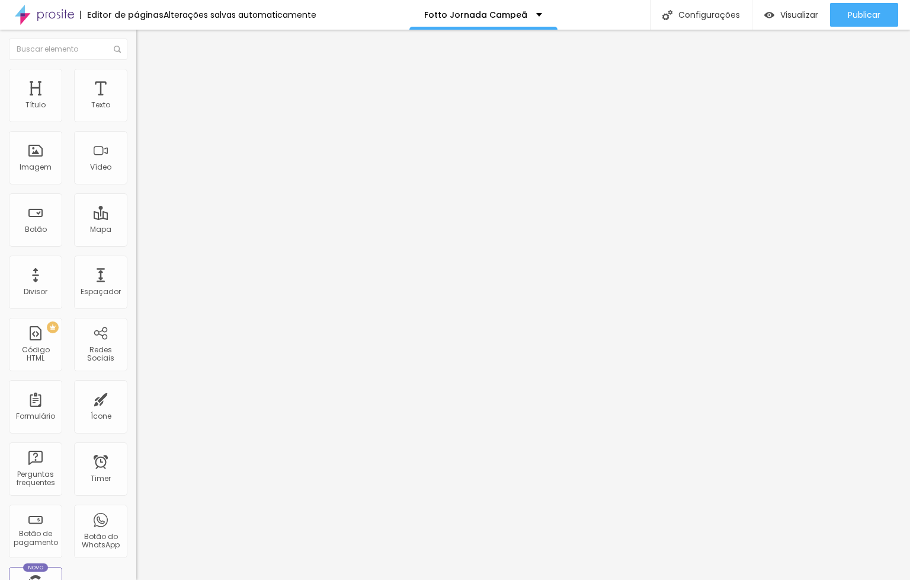
click at [136, 111] on input "[URL][DOMAIN_NAME]" at bounding box center [207, 106] width 142 height 12
click at [136, 71] on ul "Estilo Avançado" at bounding box center [204, 69] width 136 height 24
click at [136, 73] on li "Avançado" at bounding box center [204, 75] width 136 height 12
type input "12"
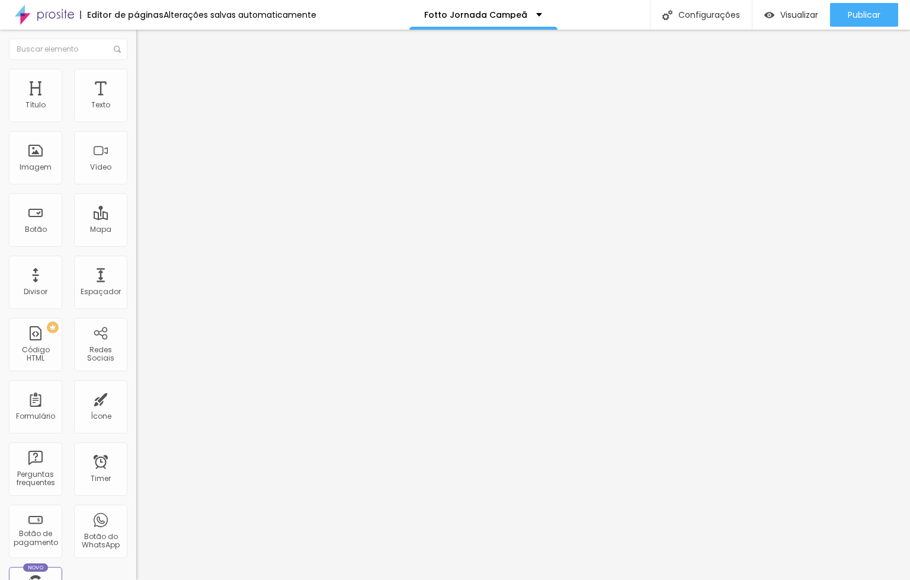
type input "0"
drag, startPoint x: 37, startPoint y: 114, endPoint x: -17, endPoint y: 116, distance: 53.3
type input "0"
click at [136, 218] on input "range" at bounding box center [174, 222] width 76 height 9
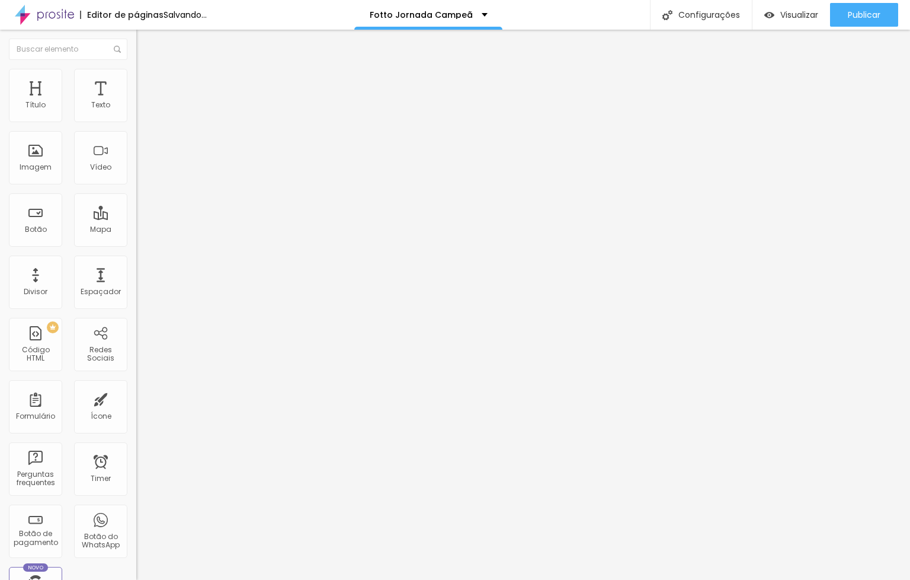
type input "5"
type input "0"
drag, startPoint x: 33, startPoint y: 137, endPoint x: -5, endPoint y: 137, distance: 38.5
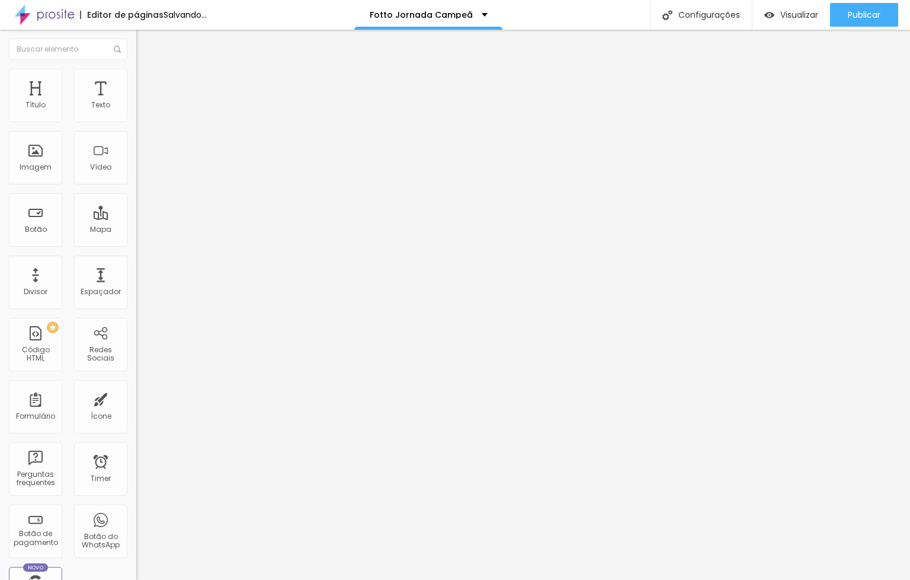
type input "0"
click at [136, 386] on input "range" at bounding box center [174, 390] width 76 height 9
click at [141, 110] on icon "button" at bounding box center [144, 106] width 7 height 7
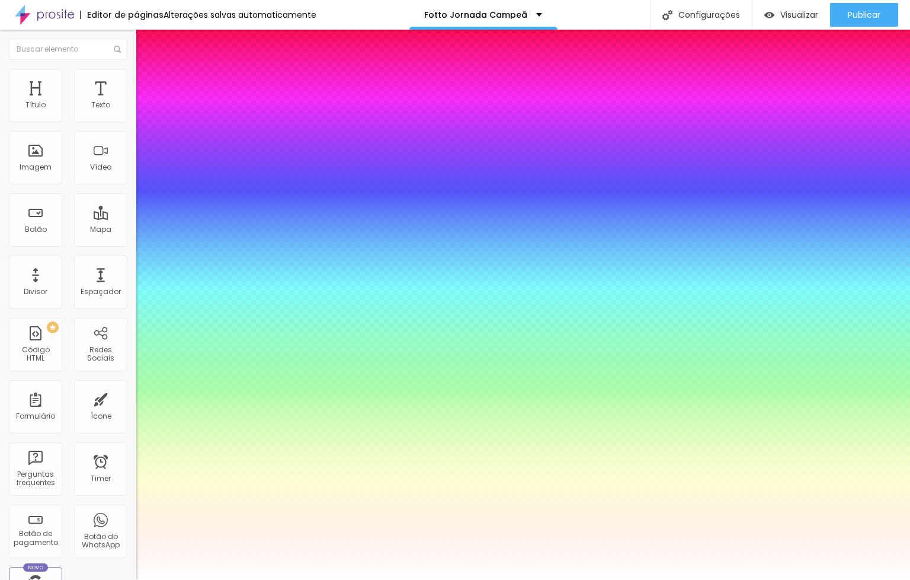
type input "1"
click at [327, 579] on div at bounding box center [455, 580] width 910 height 0
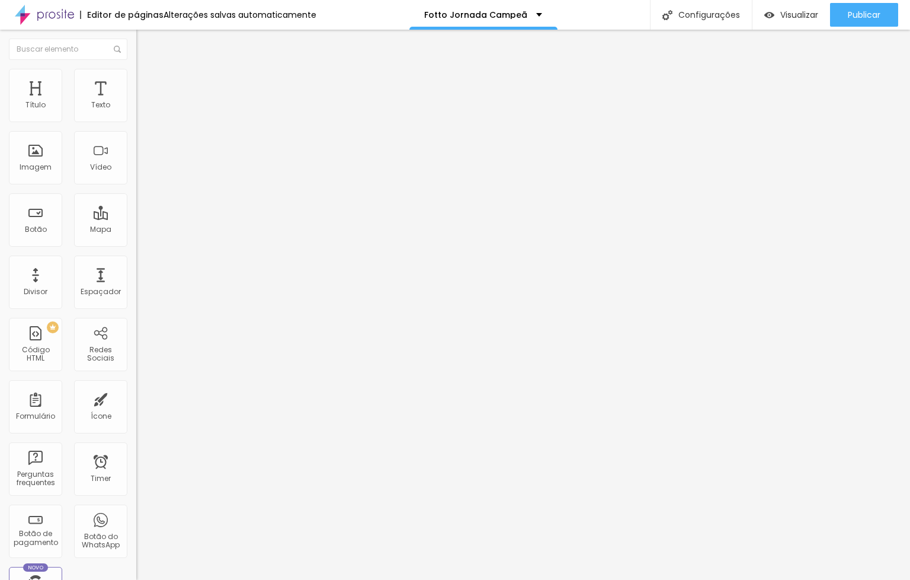
click at [136, 109] on div "Tipografia Voltar ao padrão" at bounding box center [204, 97] width 136 height 33
click at [136, 113] on button "button" at bounding box center [144, 107] width 17 height 12
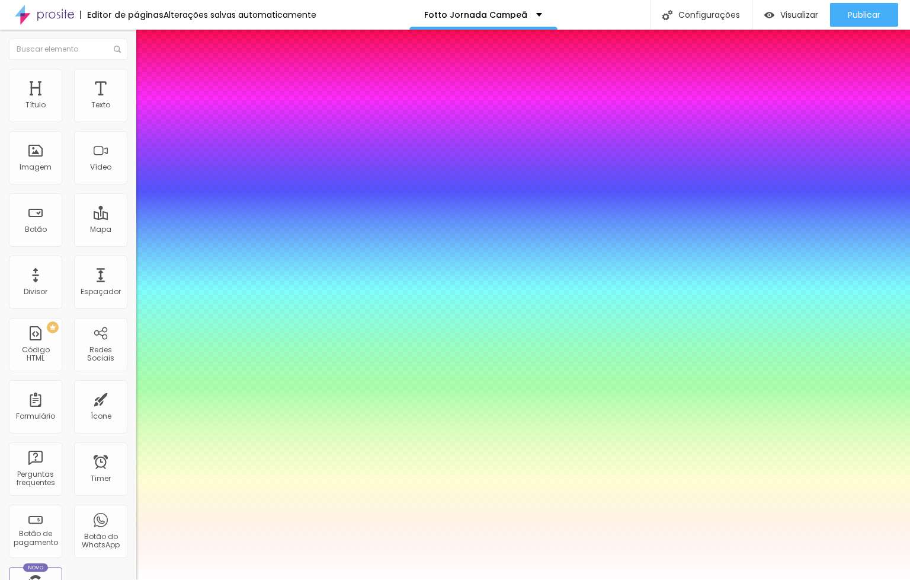
type input "1"
click at [486, 579] on div at bounding box center [455, 580] width 910 height 0
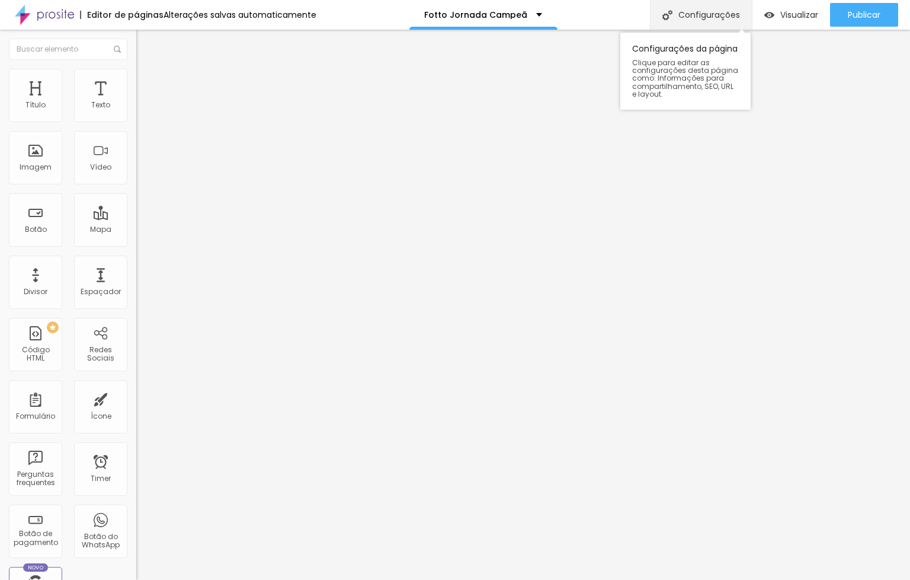
click at [719, 14] on div "Configurações" at bounding box center [701, 15] width 102 height 30
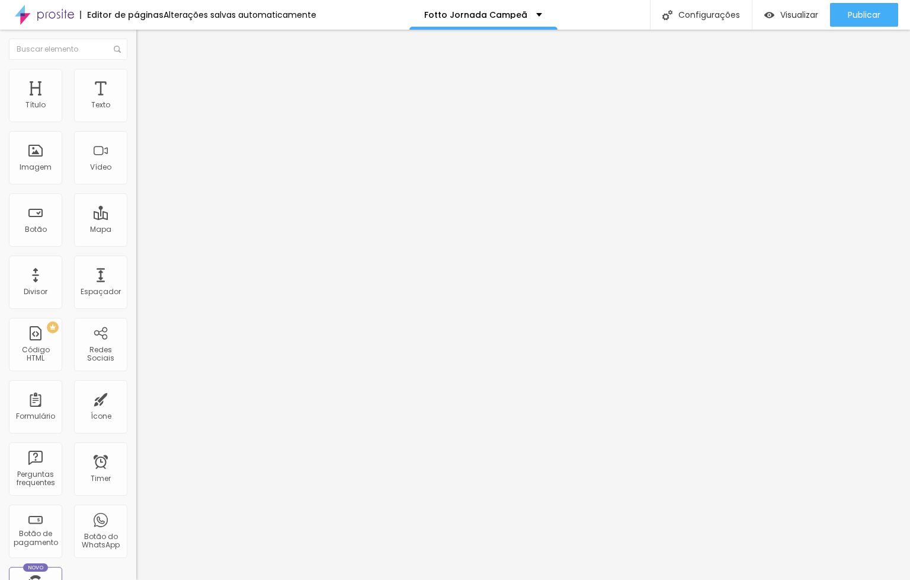
click at [717, 11] on div "Configurações" at bounding box center [701, 15] width 102 height 30
drag, startPoint x: 421, startPoint y: 370, endPoint x: 411, endPoint y: 368, distance: 9.8
